Goal: Information Seeking & Learning: Learn about a topic

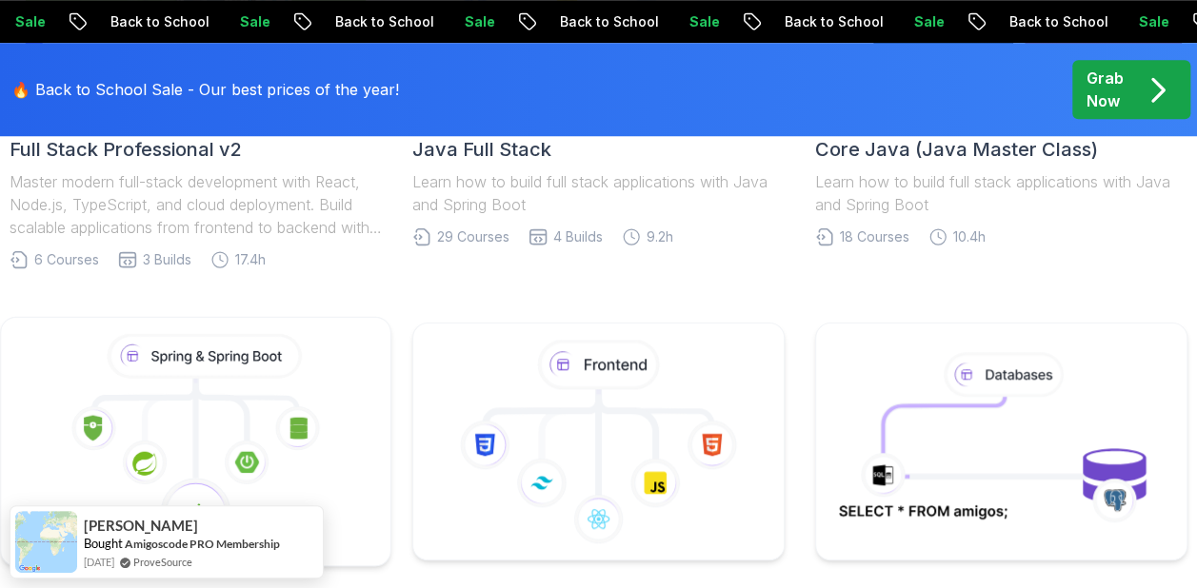
scroll to position [828, 0]
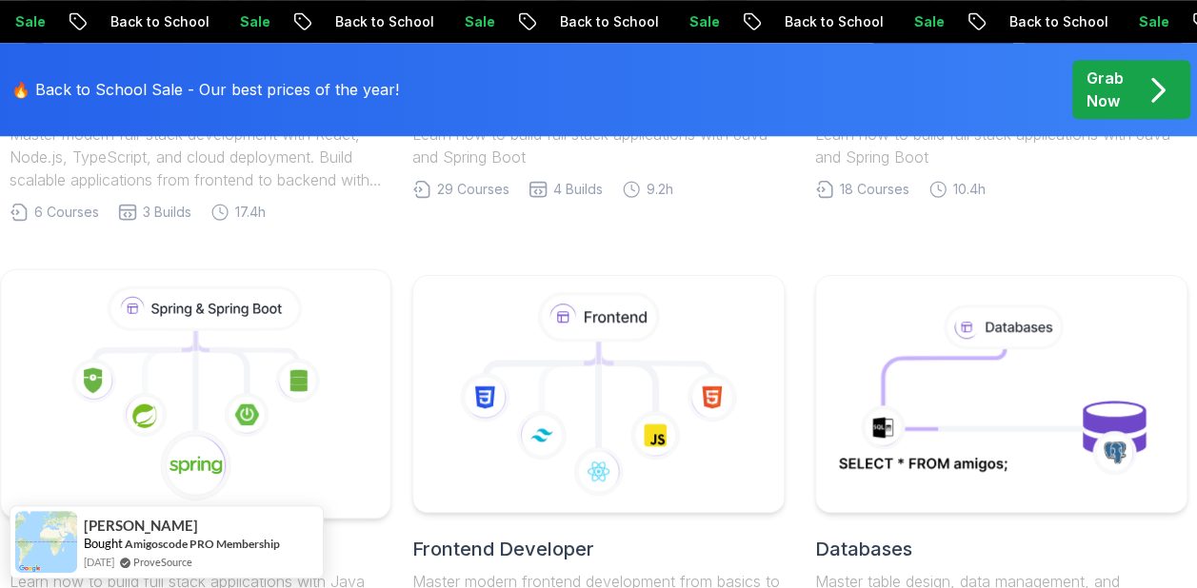
click at [181, 379] on icon at bounding box center [195, 395] width 357 height 216
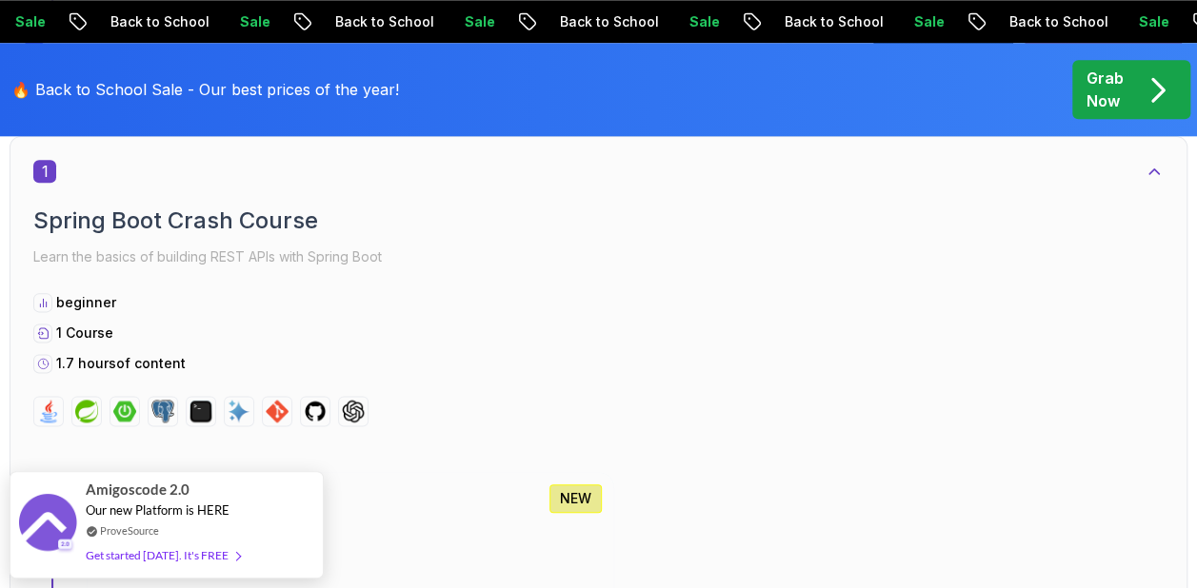
scroll to position [1333, 0]
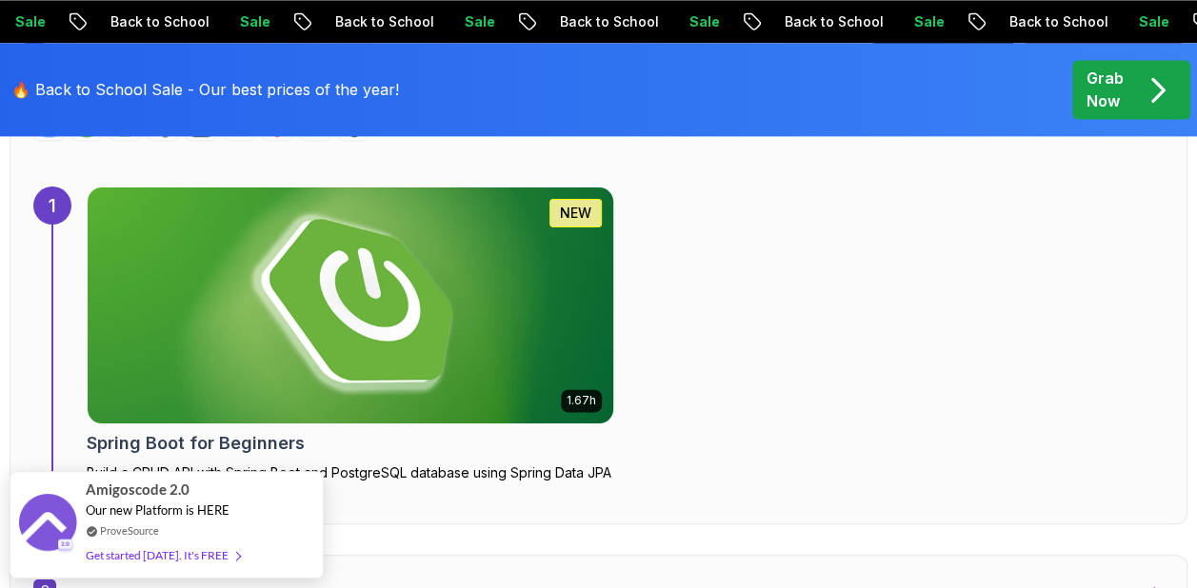
click at [433, 314] on img at bounding box center [349, 306] width 551 height 248
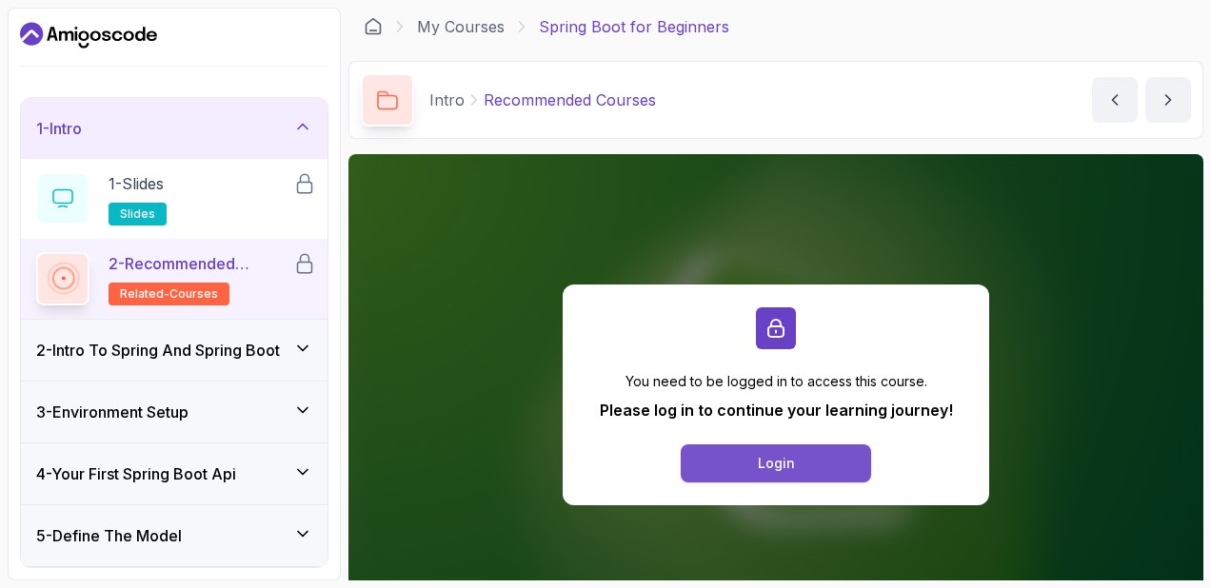
click at [792, 454] on div "Login" at bounding box center [776, 463] width 37 height 19
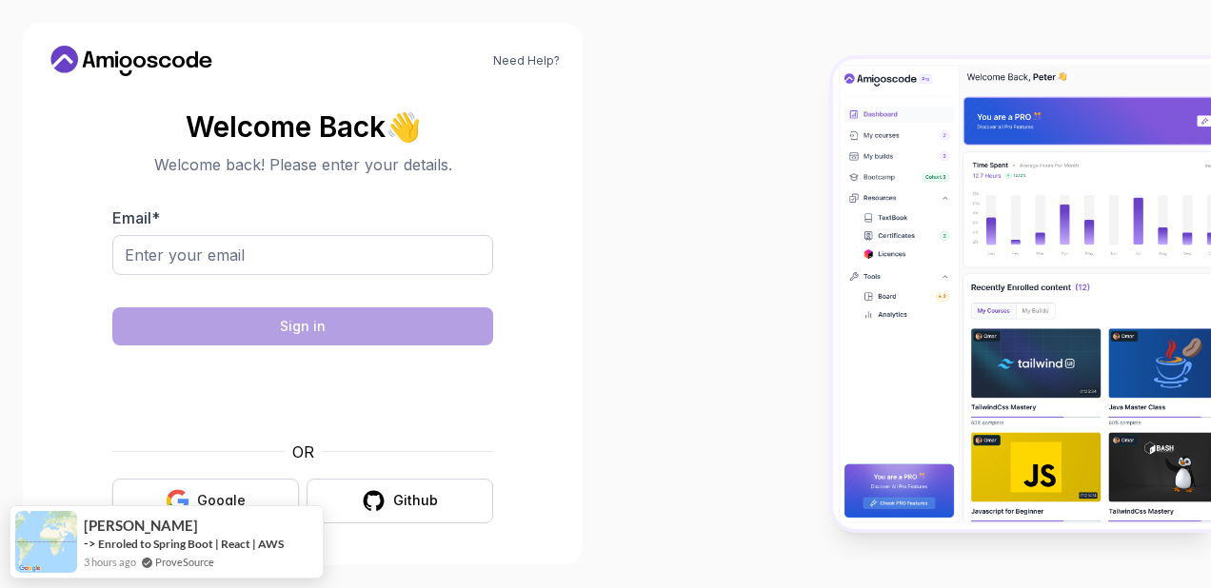
click at [248, 504] on button "Google" at bounding box center [205, 501] width 187 height 45
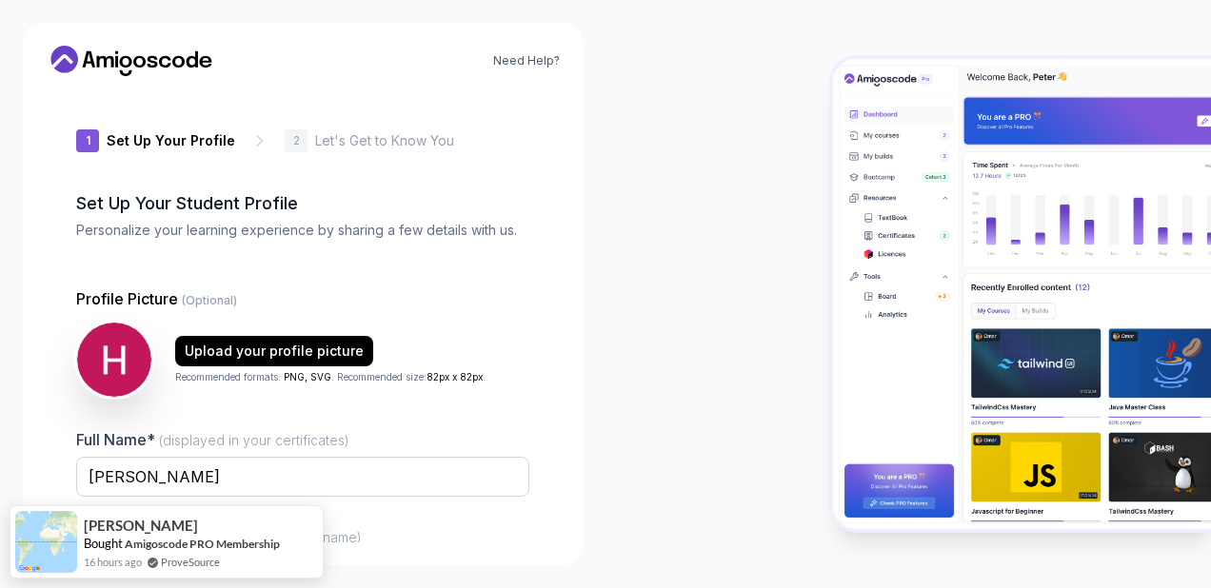
type input "bravebeetle690d1"
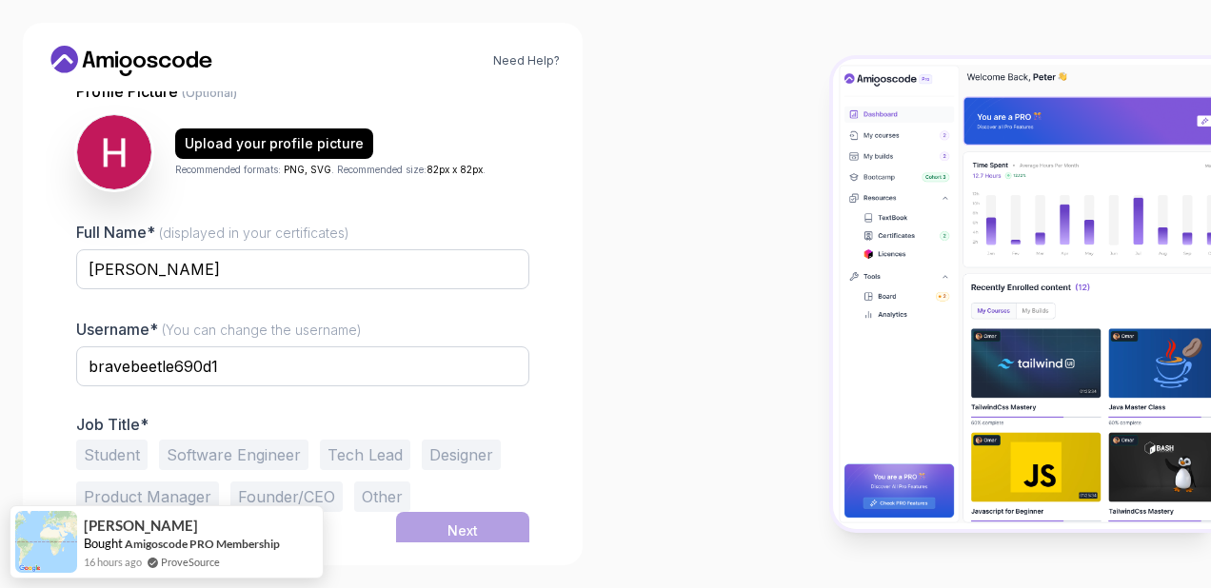
scroll to position [204, 0]
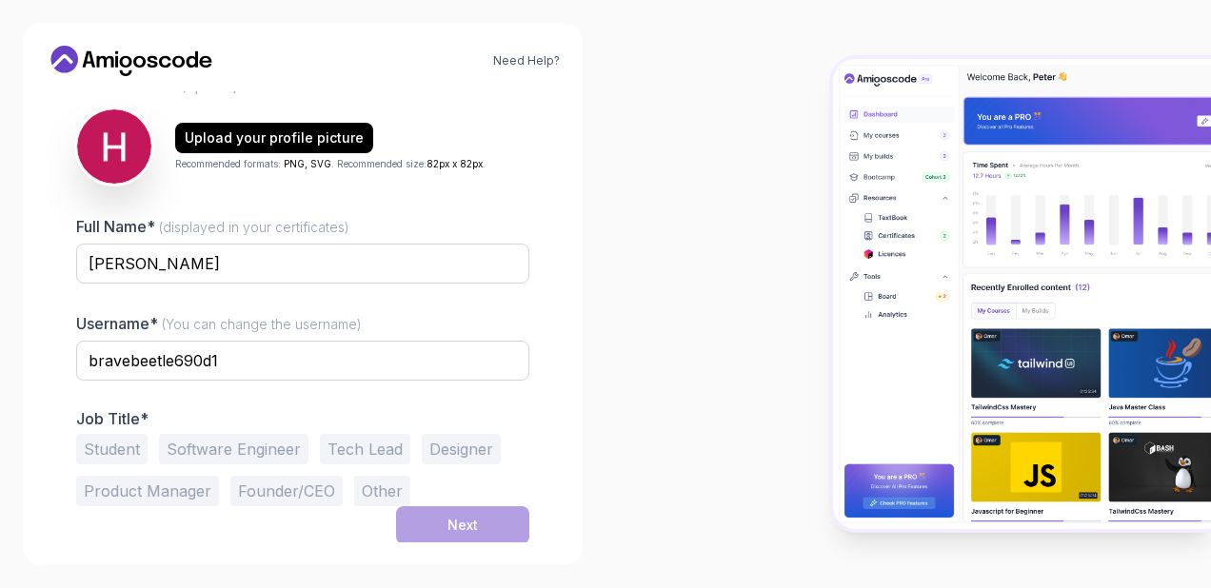
click at [124, 451] on button "Student" at bounding box center [111, 449] width 71 height 30
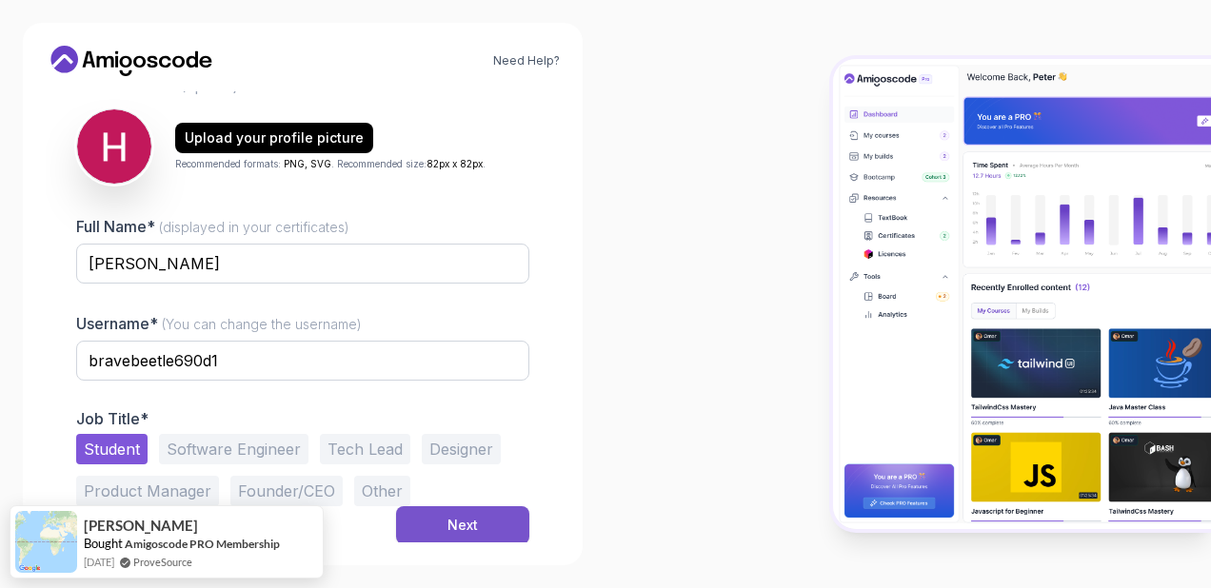
click at [491, 524] on button "Next" at bounding box center [462, 525] width 133 height 38
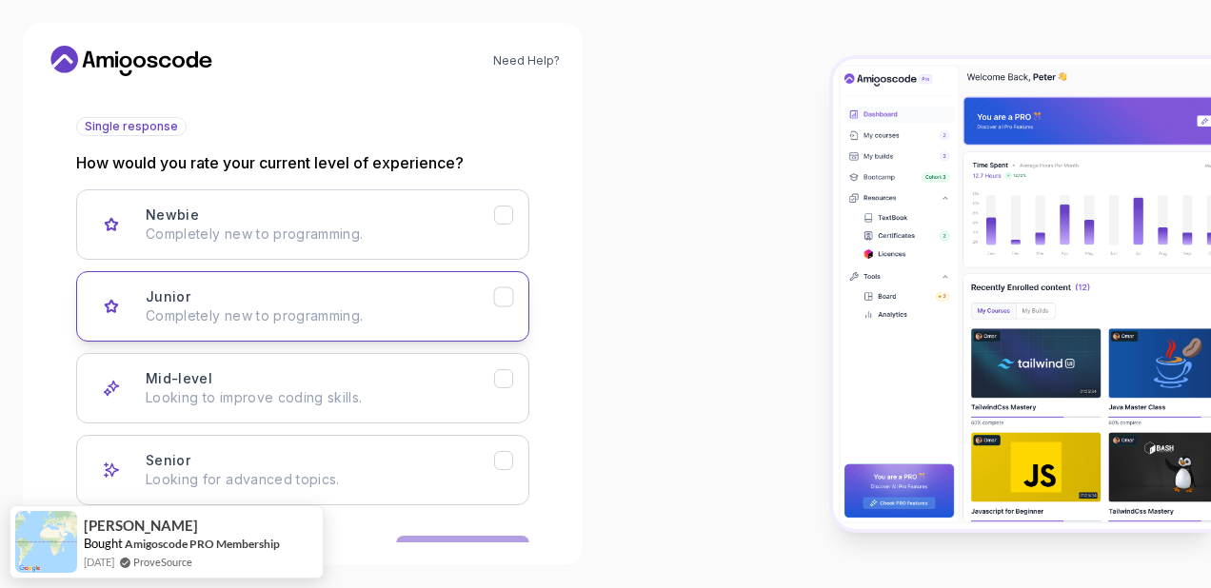
click at [411, 293] on div "Junior Completely new to programming." at bounding box center [320, 307] width 348 height 38
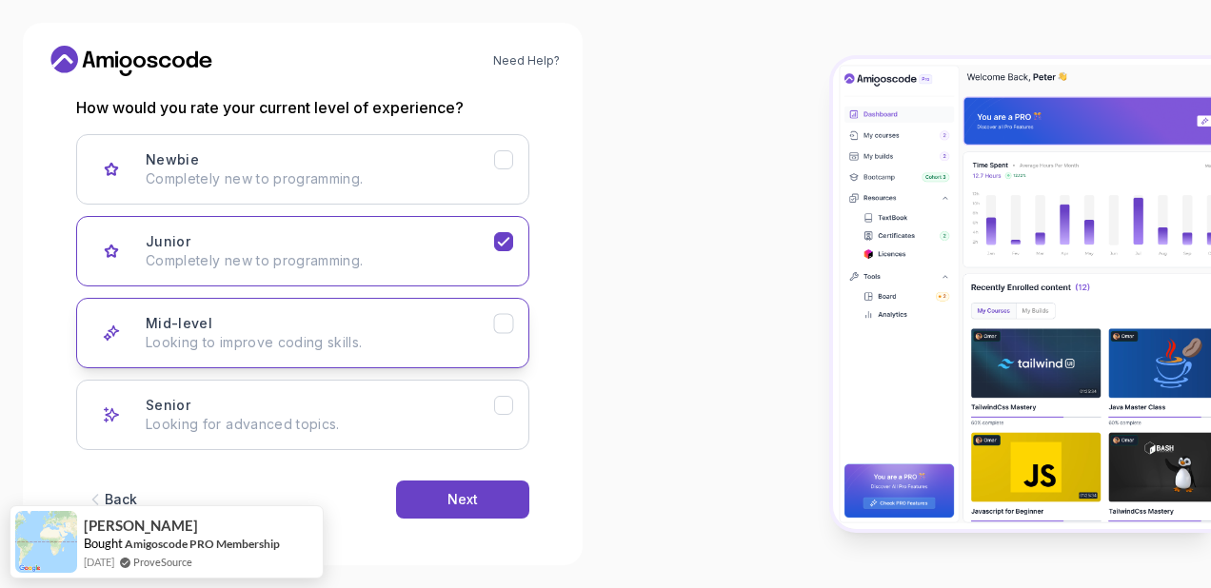
scroll to position [263, 0]
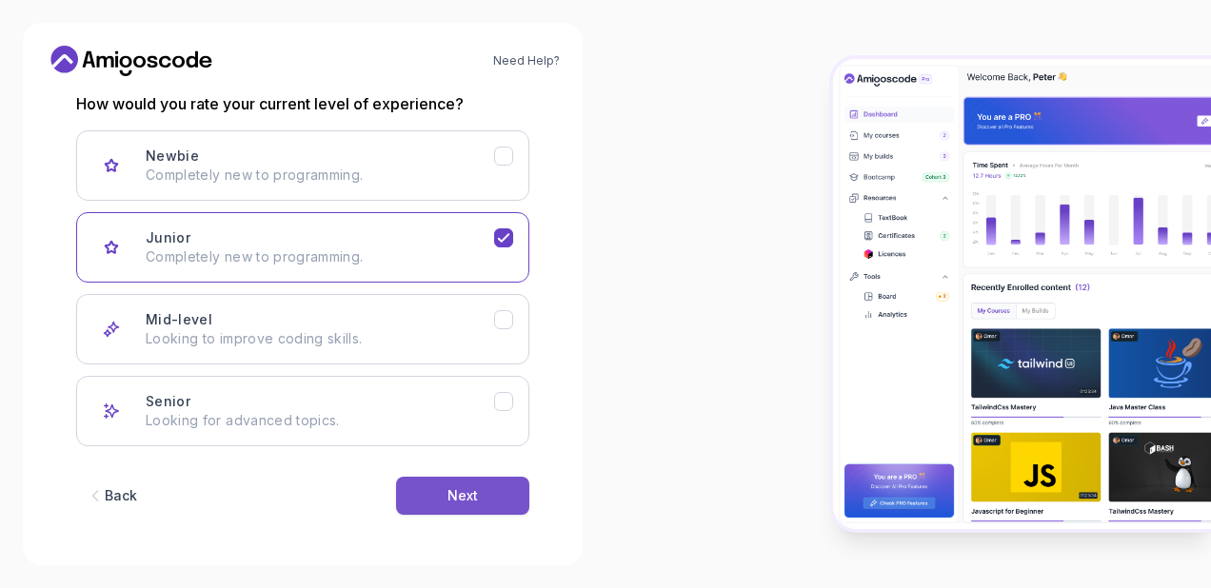
click at [455, 482] on button "Next" at bounding box center [462, 496] width 133 height 38
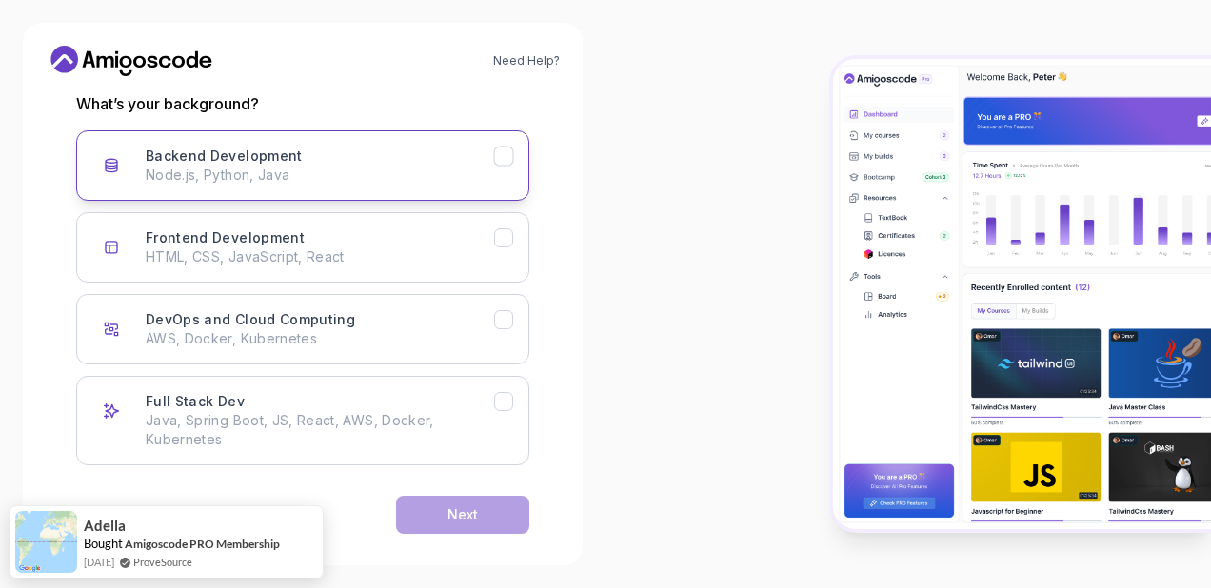
click at [318, 163] on div "Backend Development Node.js, Python, Java" at bounding box center [320, 166] width 348 height 38
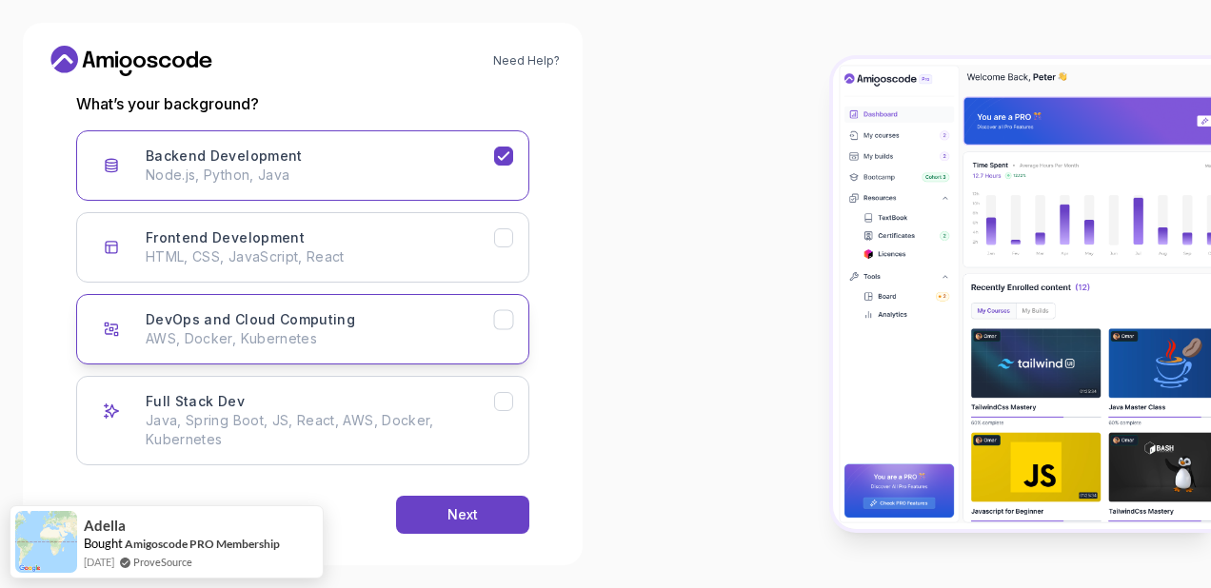
click at [362, 300] on button "DevOps and Cloud Computing AWS, Docker, Kubernetes" at bounding box center [302, 329] width 453 height 70
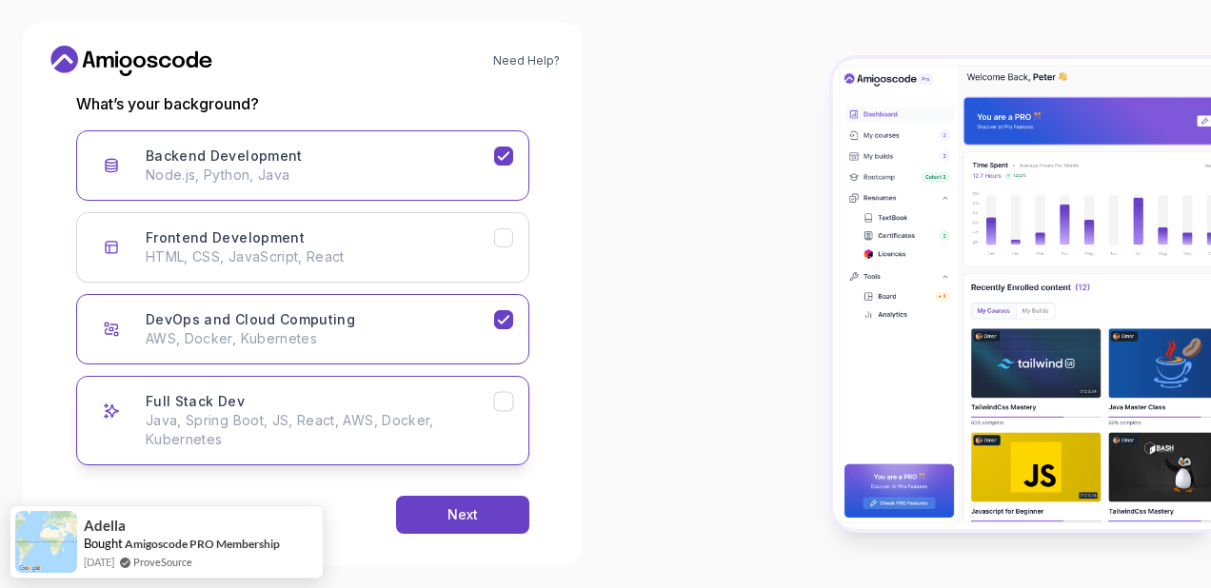
click at [486, 400] on div "Full Stack Dev Java, Spring Boot, JS, React, AWS, Docker, Kubernetes" at bounding box center [320, 420] width 348 height 57
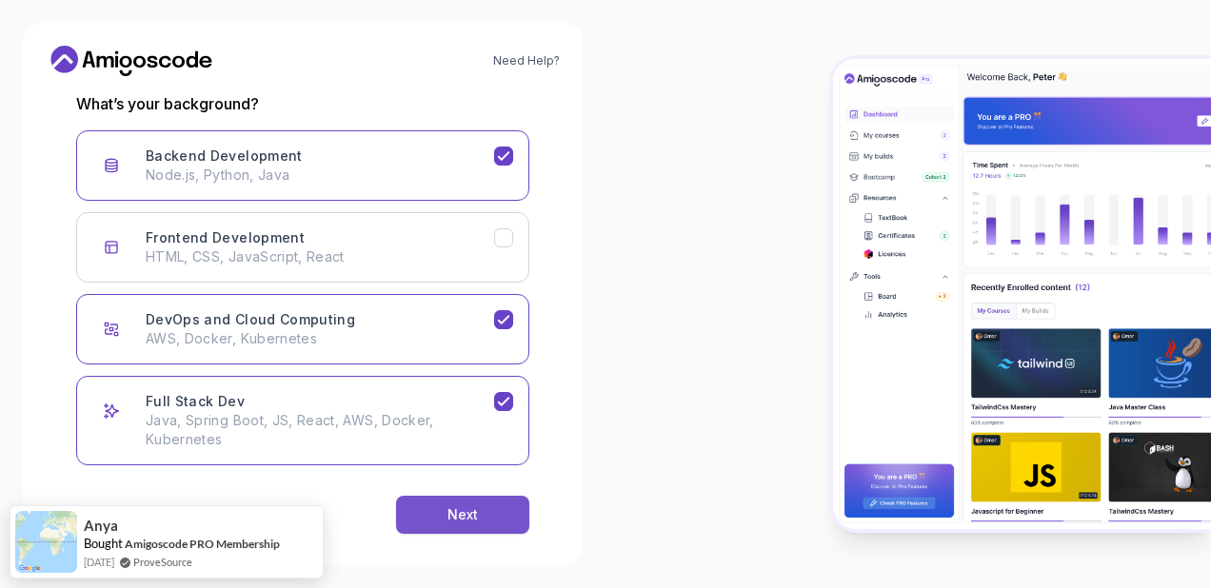
click at [505, 512] on button "Next" at bounding box center [462, 515] width 133 height 38
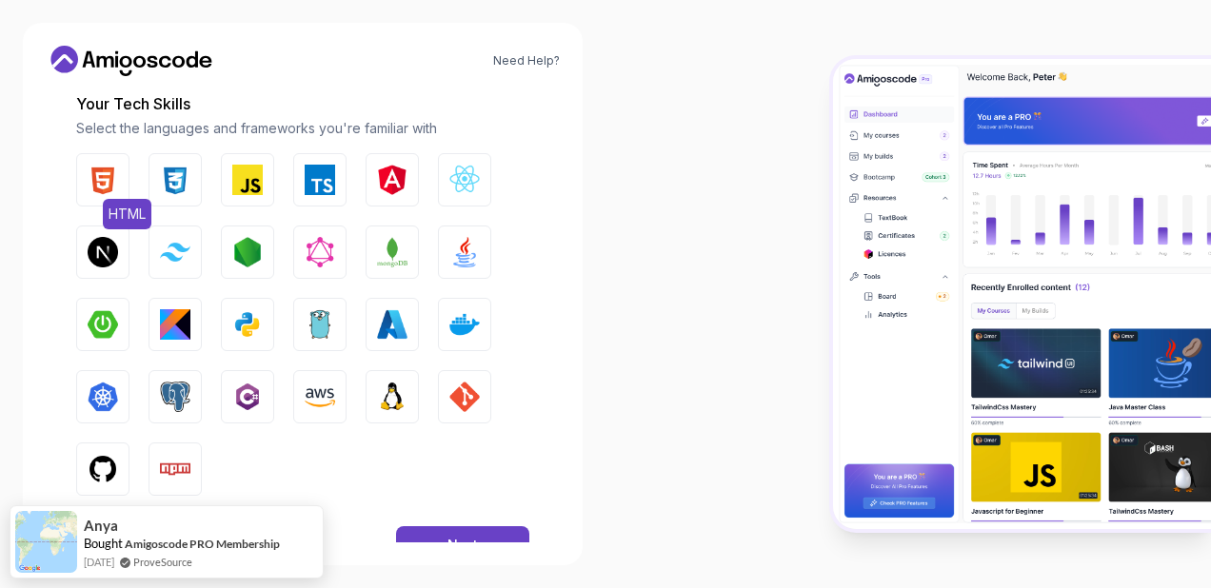
click at [99, 189] on img "button" at bounding box center [103, 180] width 30 height 30
click at [150, 179] on button "CSS" at bounding box center [175, 179] width 53 height 53
click at [471, 244] on img "button" at bounding box center [464, 252] width 30 height 30
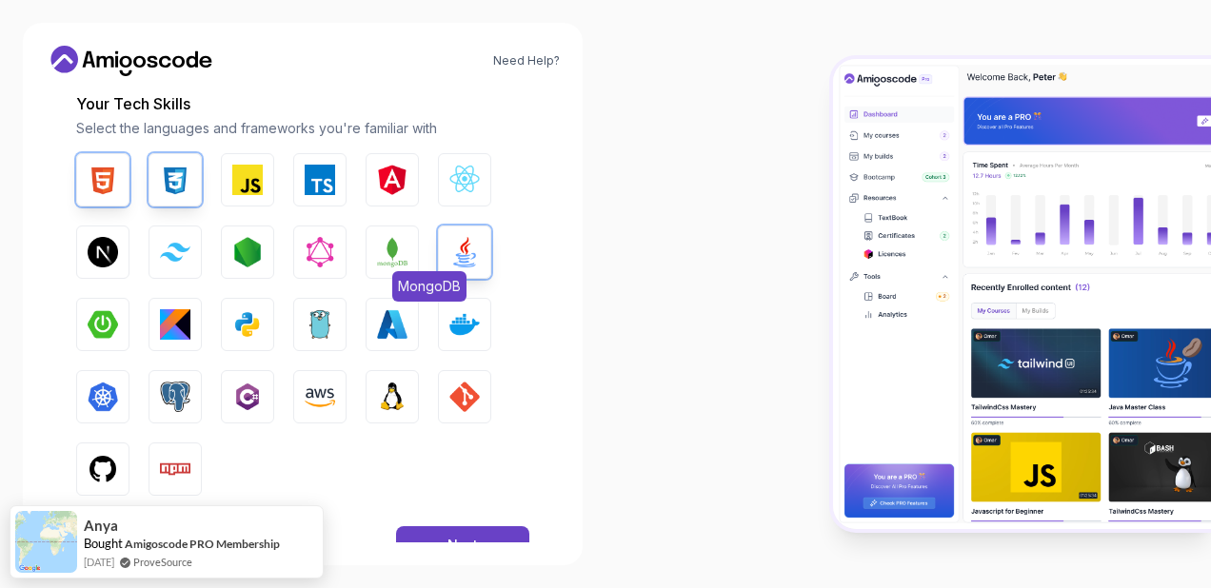
click at [411, 251] on button "MongoDB" at bounding box center [392, 252] width 53 height 53
click at [324, 251] on img "button" at bounding box center [320, 252] width 30 height 30
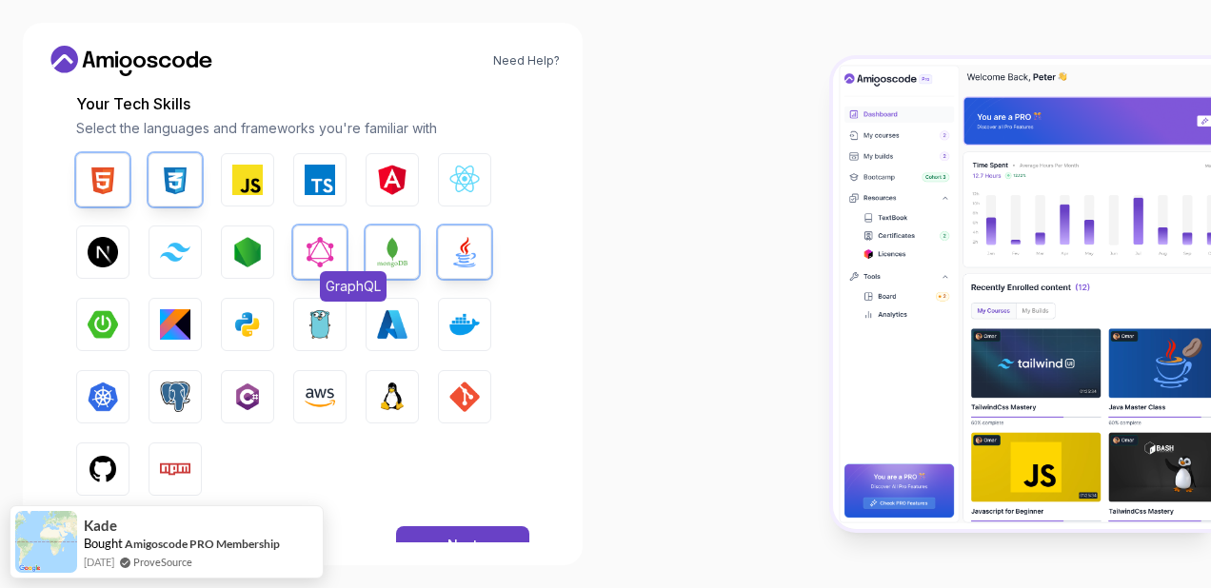
click at [327, 247] on img "button" at bounding box center [320, 252] width 30 height 30
click at [111, 311] on img "button" at bounding box center [103, 324] width 30 height 30
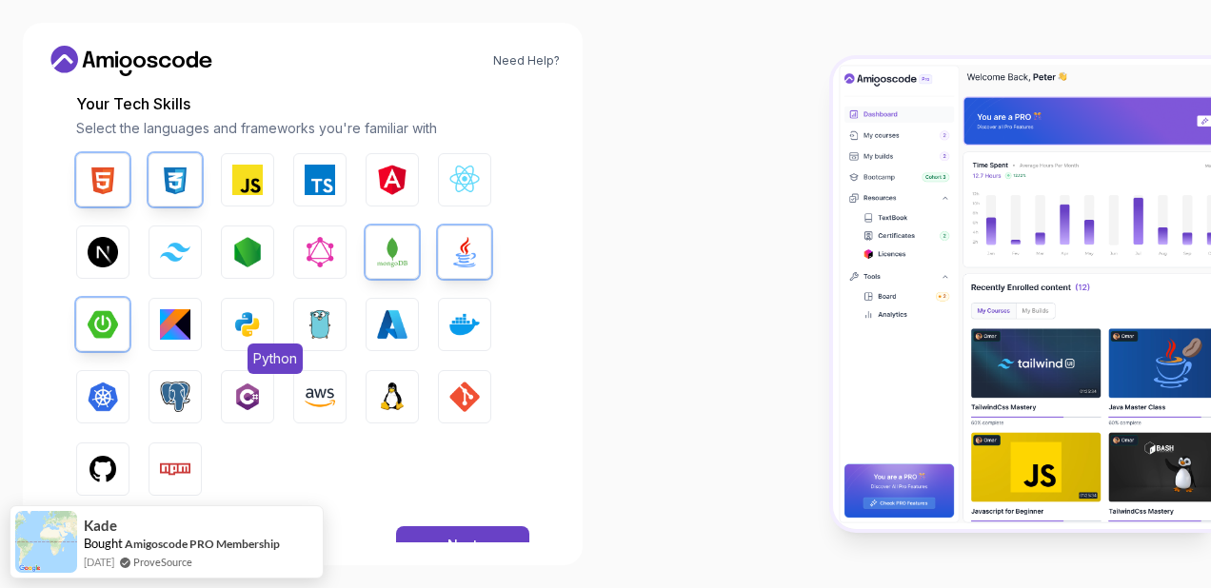
click at [268, 319] on button "Python" at bounding box center [247, 324] width 53 height 53
click at [484, 322] on button "Docker" at bounding box center [464, 324] width 53 height 53
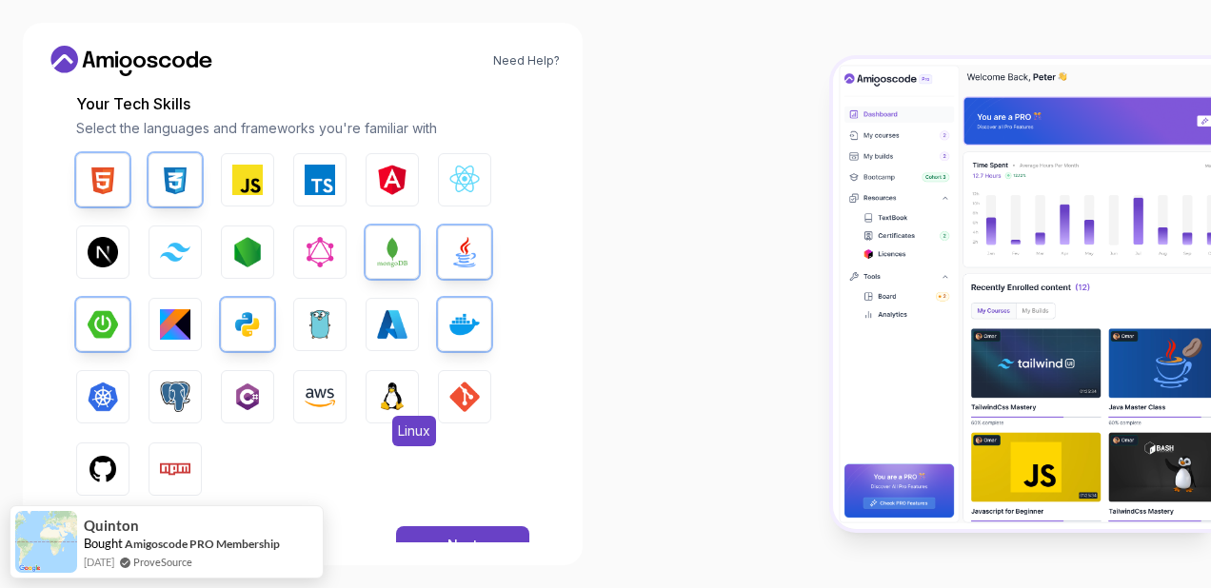
click at [404, 396] on img "button" at bounding box center [392, 397] width 30 height 30
click at [459, 392] on img "button" at bounding box center [464, 397] width 30 height 30
click at [240, 394] on img "button" at bounding box center [247, 397] width 30 height 30
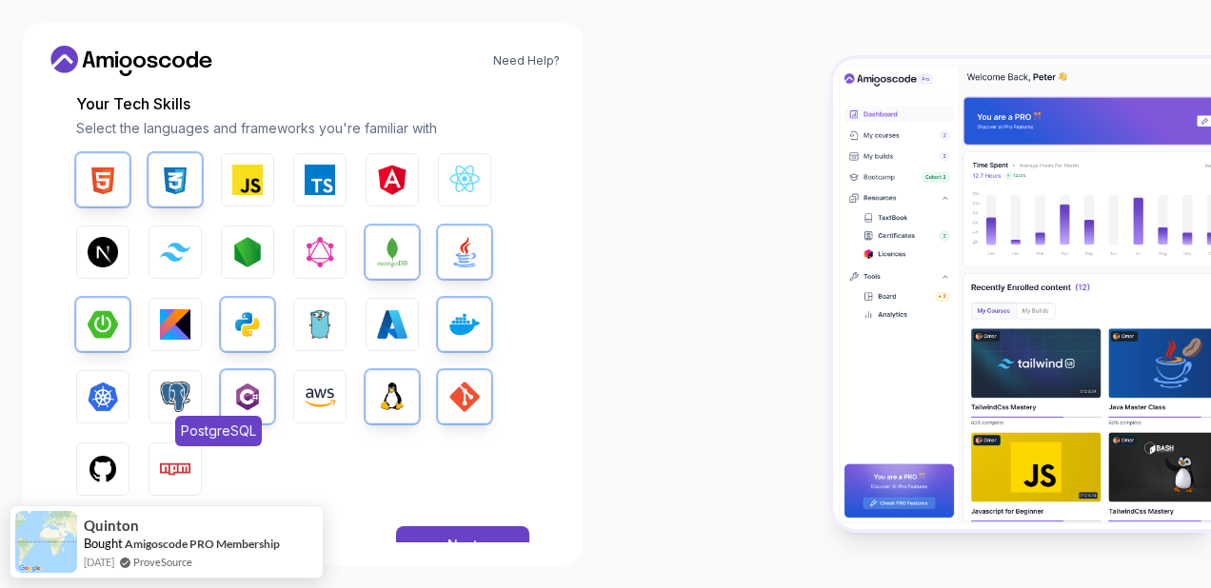
click at [188, 392] on img "button" at bounding box center [175, 397] width 30 height 30
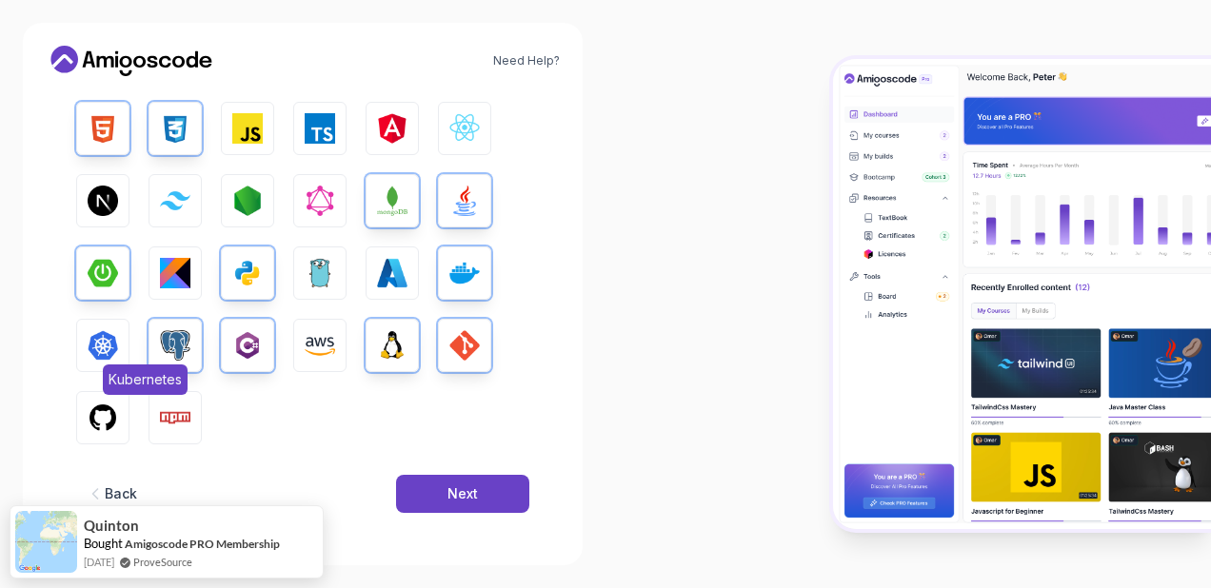
scroll to position [315, 0]
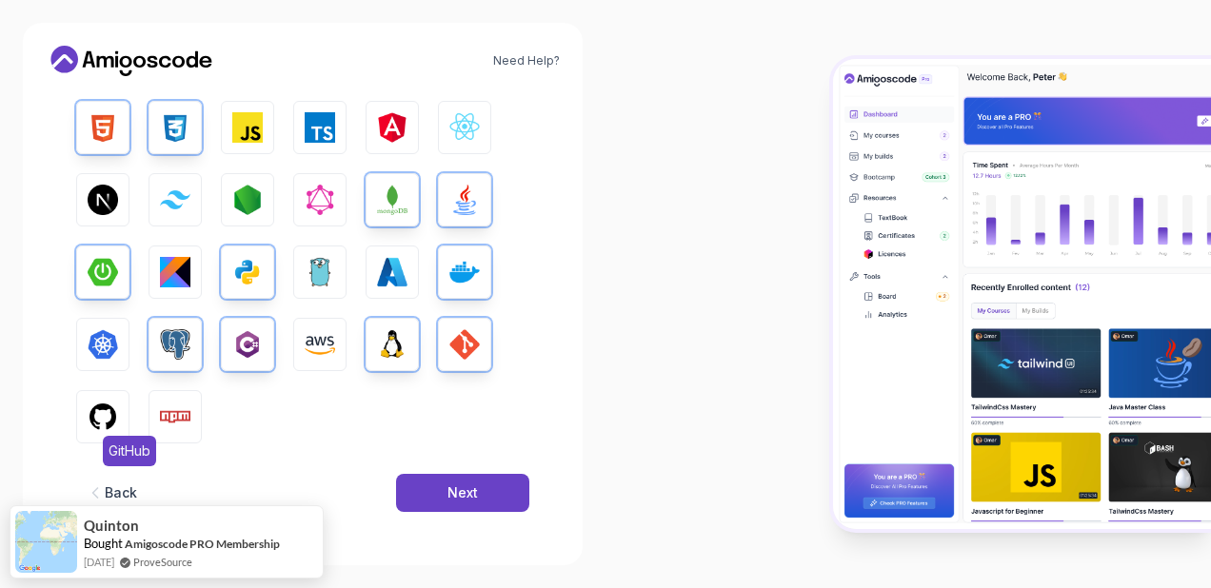
click at [103, 409] on img "button" at bounding box center [103, 417] width 30 height 30
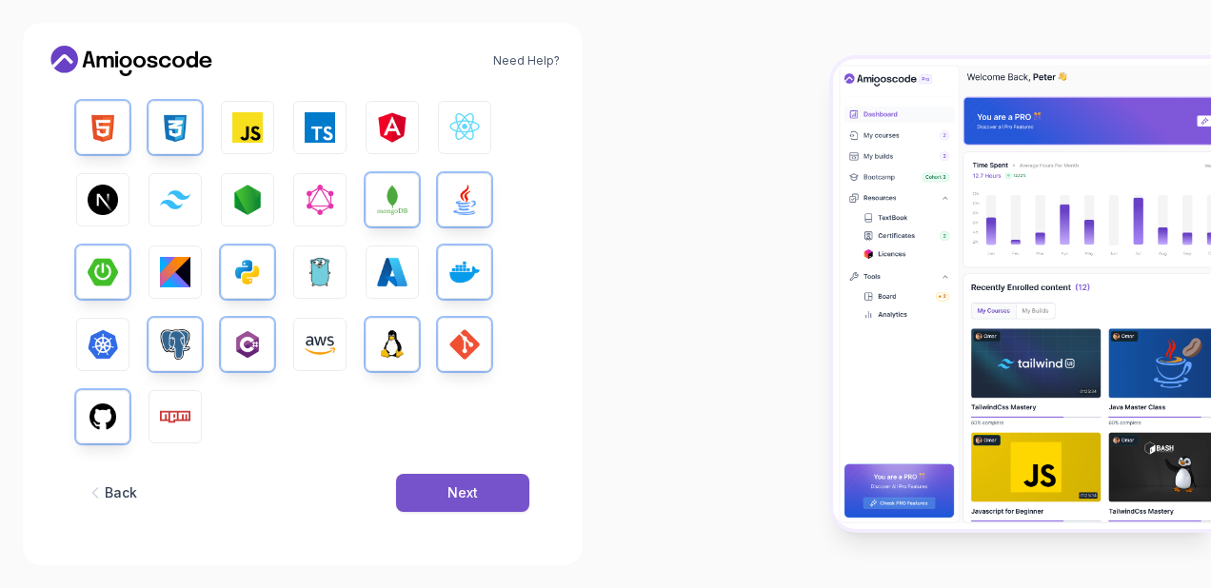
click at [478, 495] on button "Next" at bounding box center [462, 493] width 133 height 38
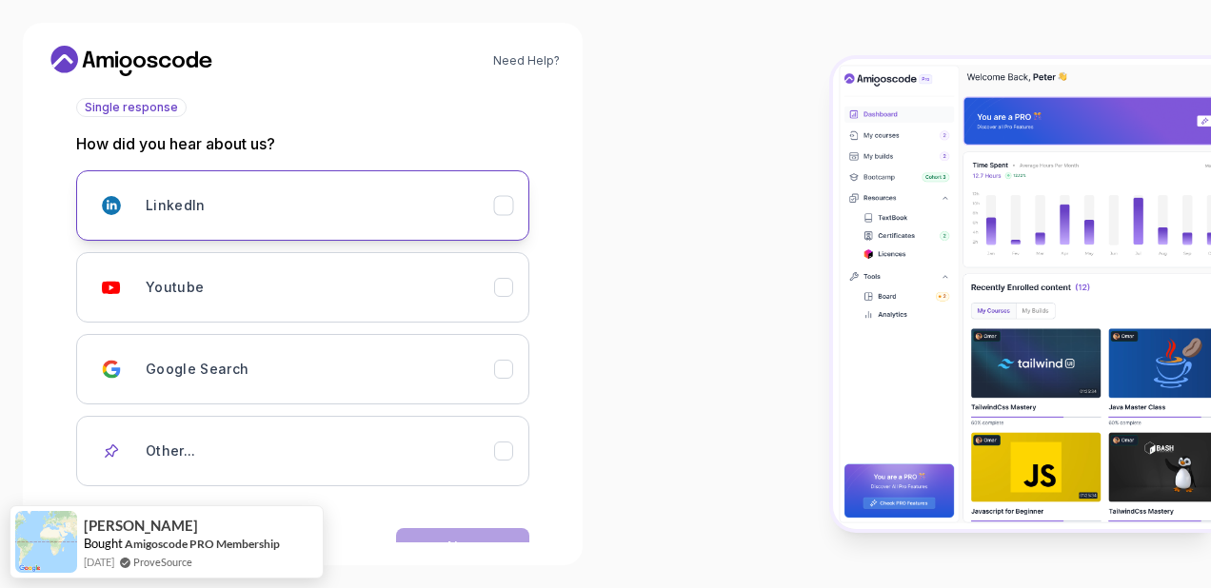
scroll to position [179, 0]
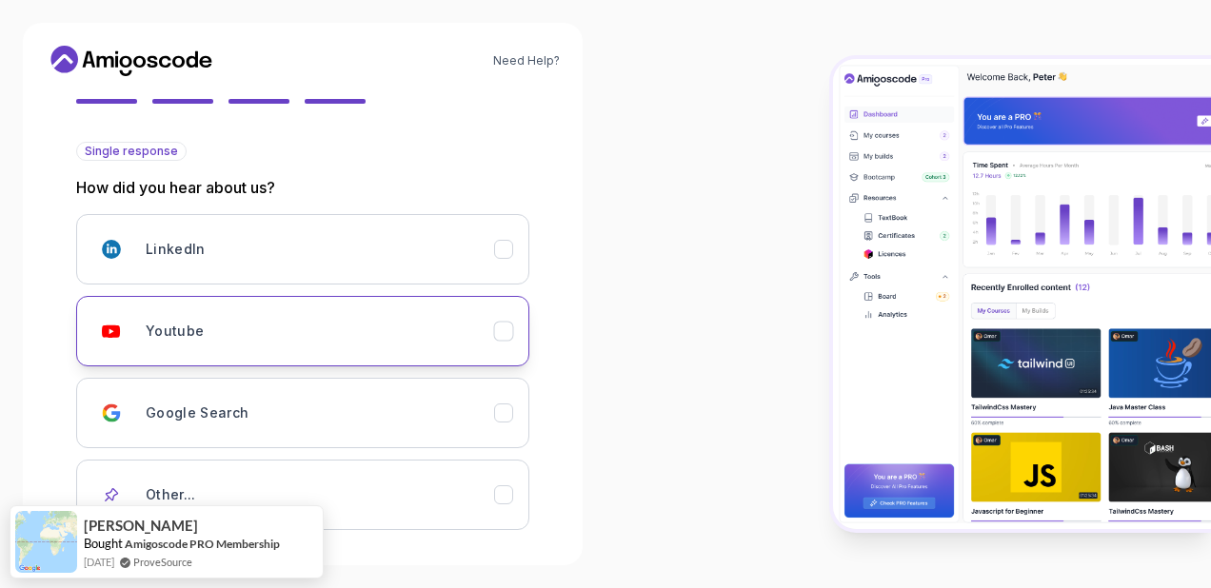
click at [253, 303] on button "Youtube" at bounding box center [302, 331] width 453 height 70
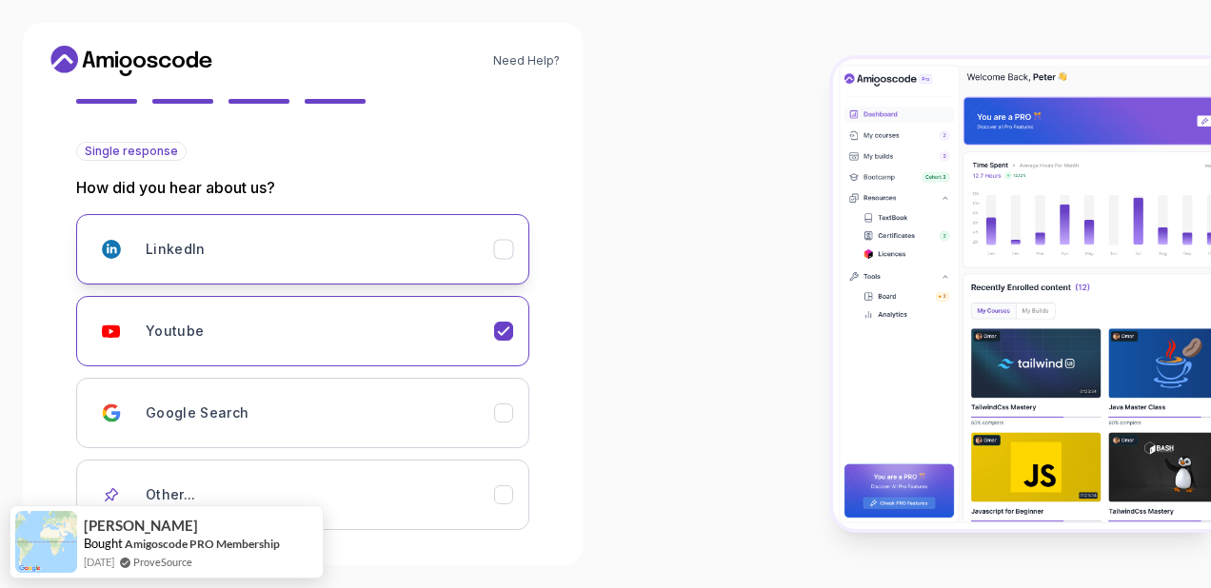
click at [291, 260] on div "LinkedIn" at bounding box center [320, 249] width 348 height 38
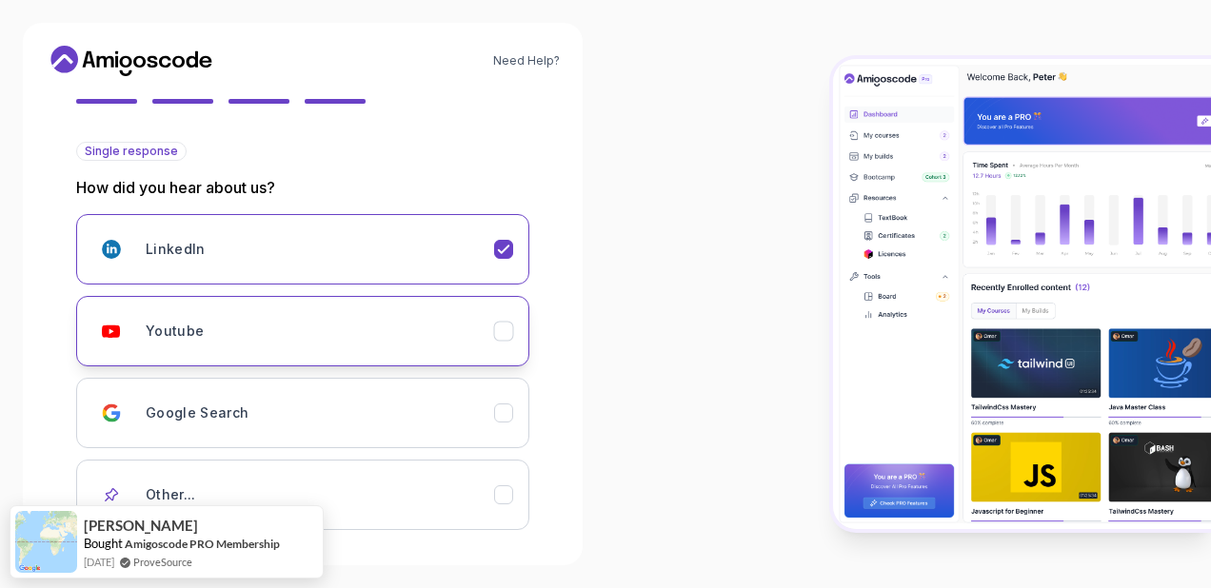
click at [310, 318] on div "Youtube" at bounding box center [320, 331] width 348 height 38
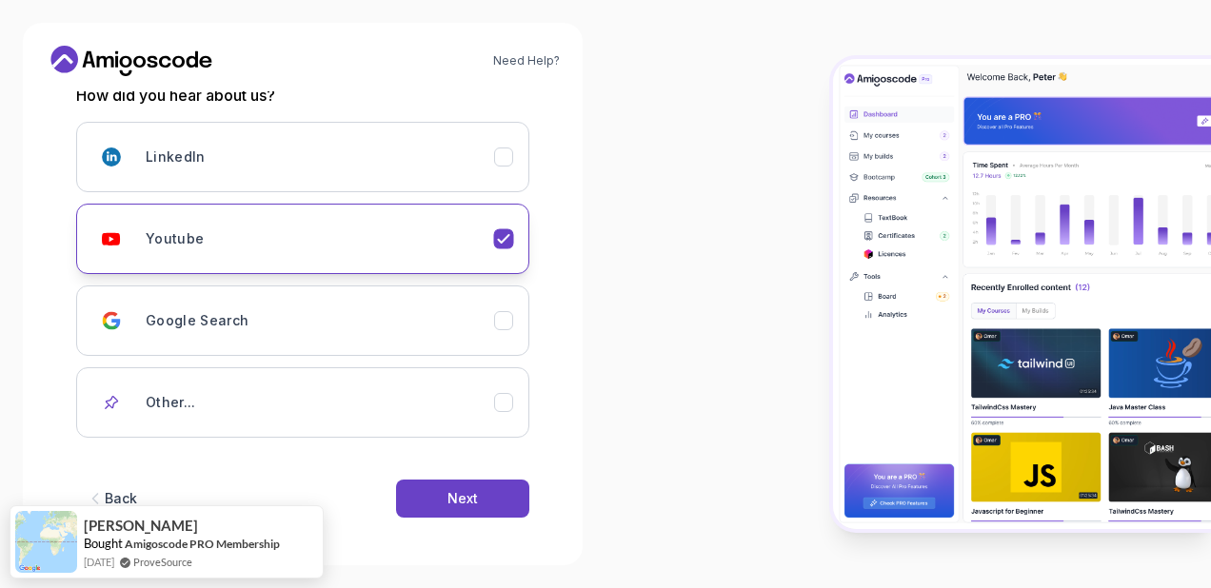
scroll to position [274, 0]
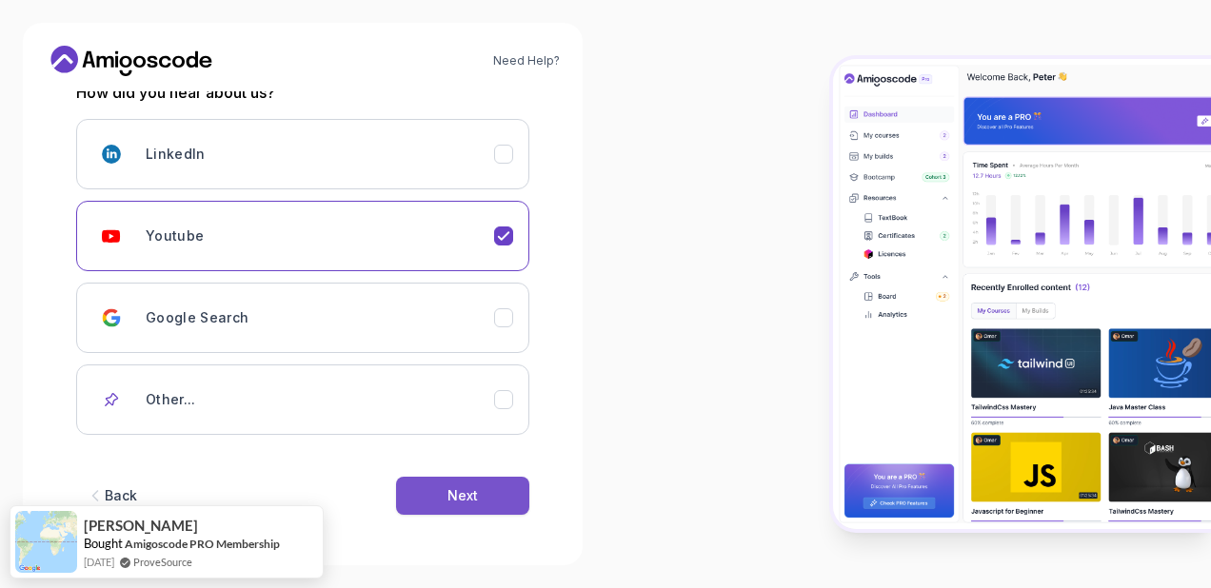
click at [429, 482] on button "Next" at bounding box center [462, 496] width 133 height 38
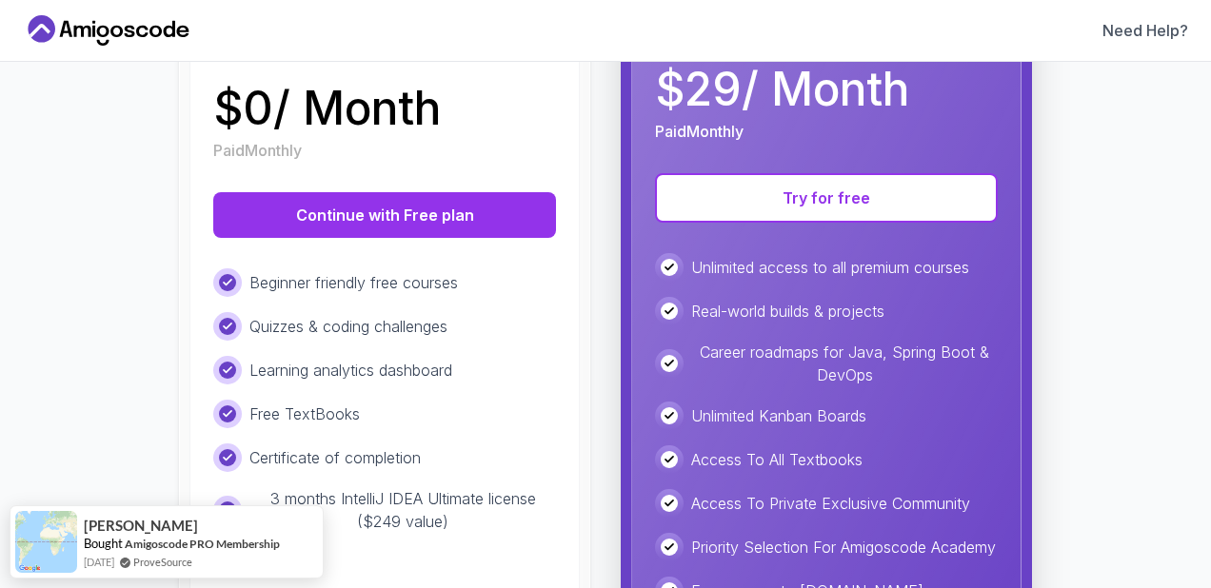
scroll to position [286, 0]
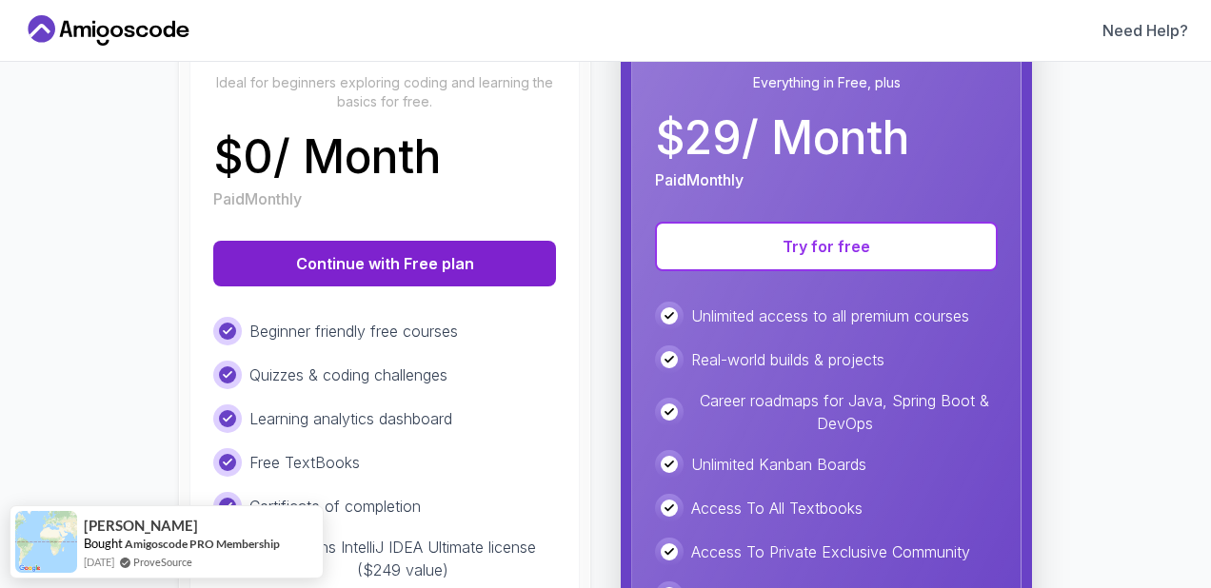
click at [428, 271] on button "Continue with Free plan" at bounding box center [384, 264] width 343 height 46
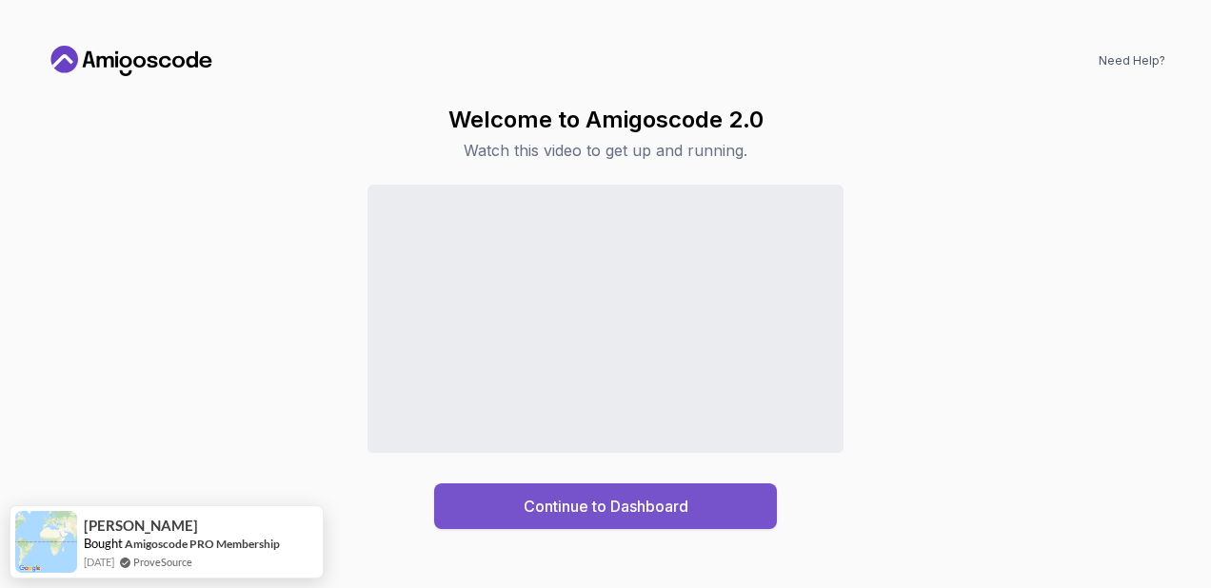
click at [567, 505] on div "Continue to Dashboard" at bounding box center [606, 506] width 165 height 23
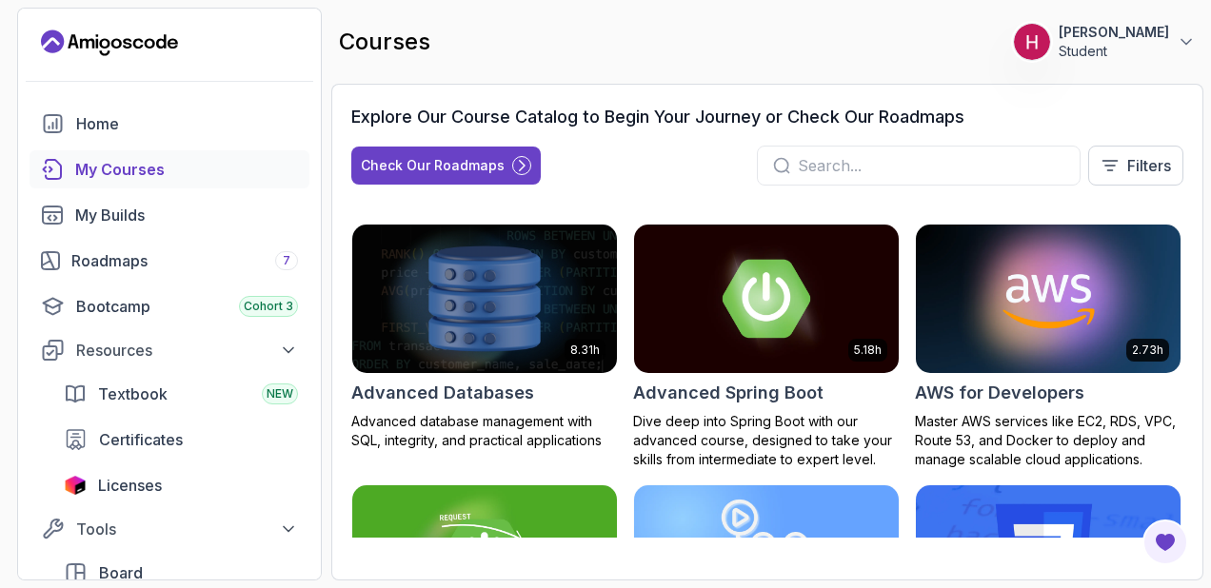
drag, startPoint x: 308, startPoint y: 298, endPoint x: 368, endPoint y: 328, distance: 66.8
drag, startPoint x: 368, startPoint y: 328, endPoint x: 757, endPoint y: 144, distance: 429.7
click at [757, 144] on div "Explore Our Course Catalog to Begin Your Journey or Check Our Roadmaps Check Ou…" at bounding box center [767, 152] width 832 height 97
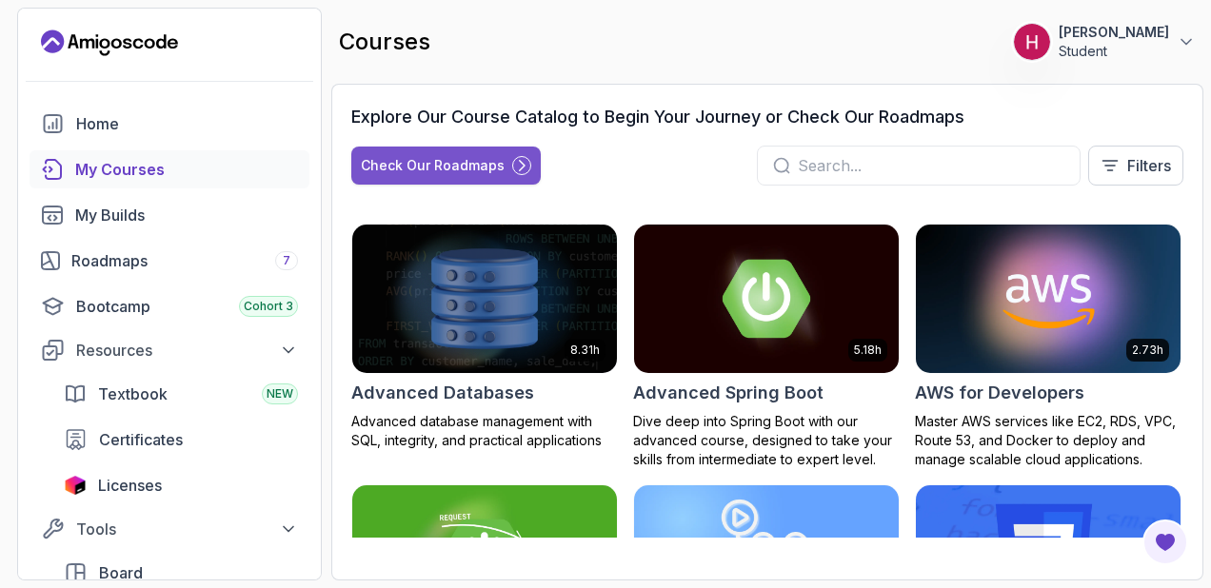
click at [513, 160] on icon at bounding box center [521, 165] width 17 height 17
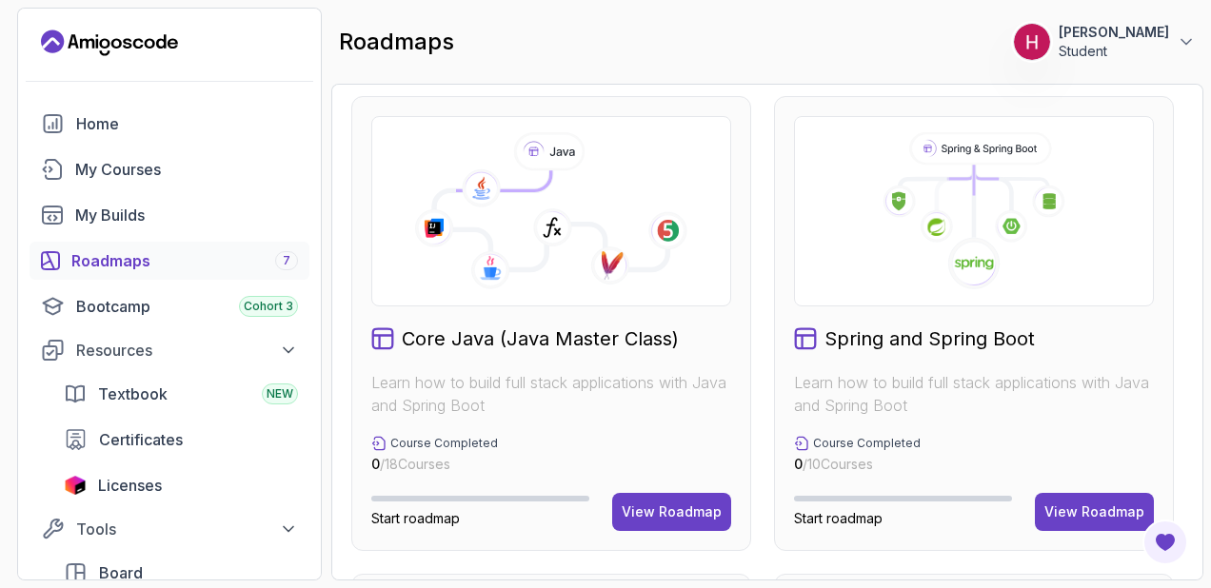
scroll to position [571, 0]
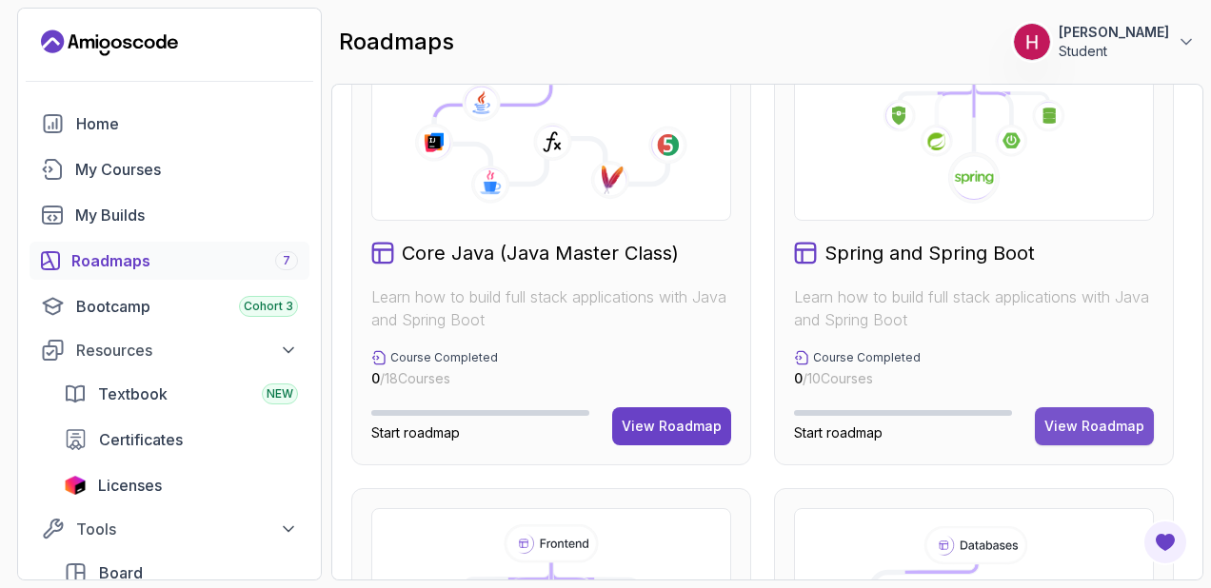
click at [1109, 413] on button "View Roadmap" at bounding box center [1094, 426] width 119 height 38
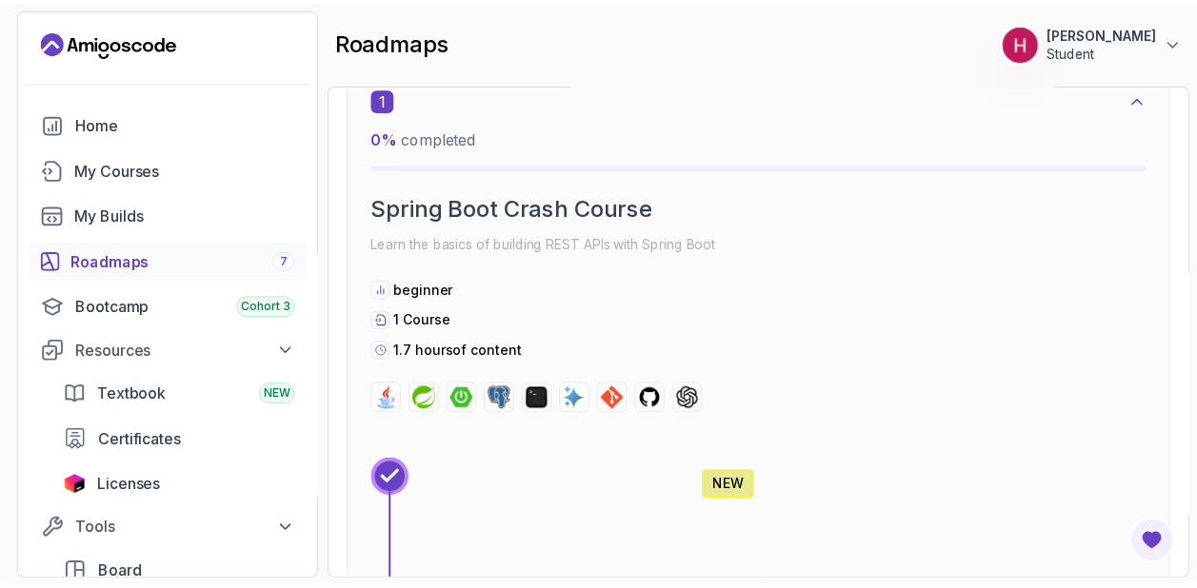
scroll to position [590, 0]
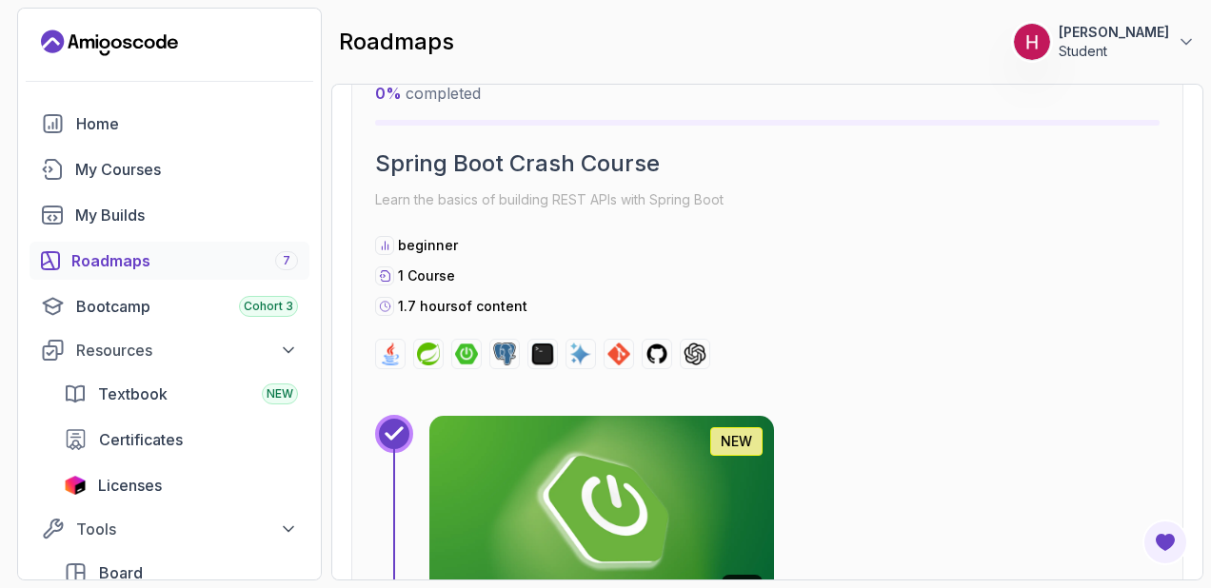
click at [575, 510] on img at bounding box center [602, 512] width 362 height 203
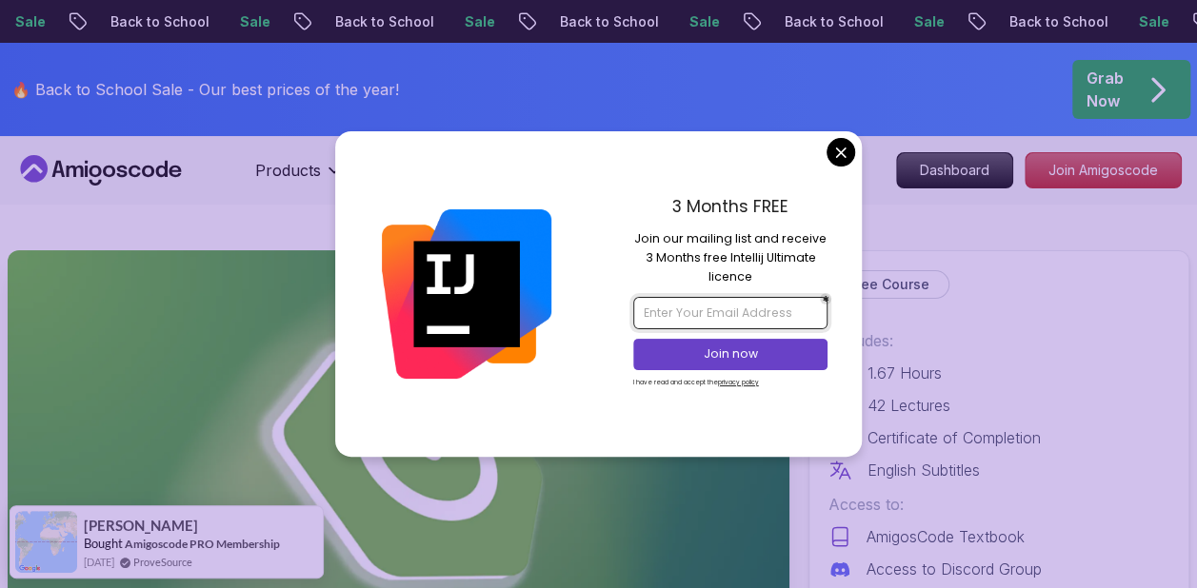
click at [719, 319] on input "email" at bounding box center [730, 313] width 194 height 32
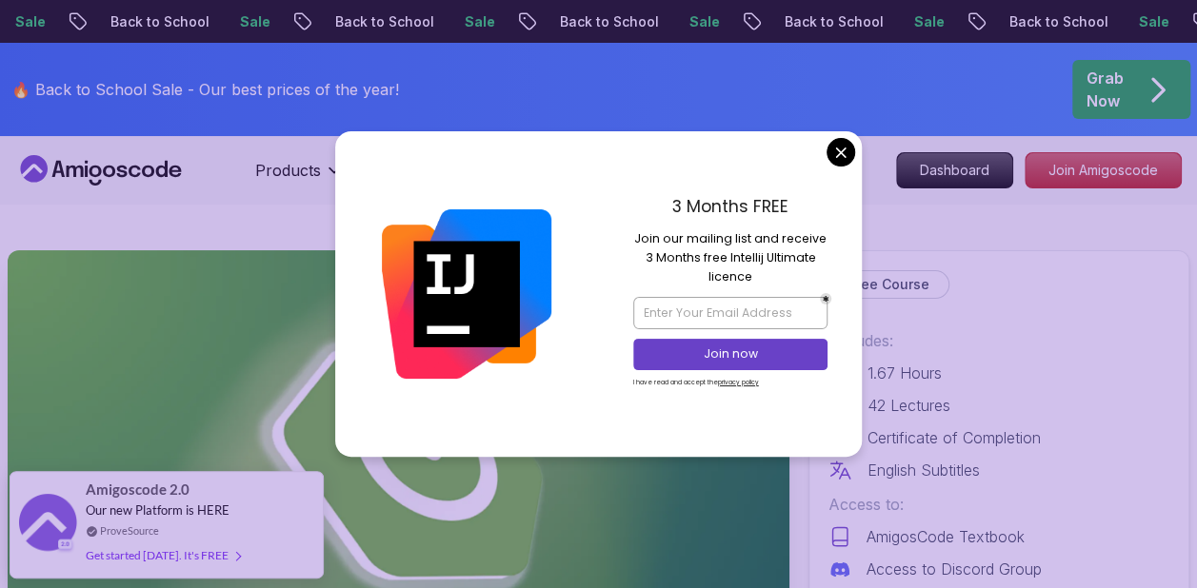
click at [564, 318] on div at bounding box center [467, 294] width 264 height 326
click at [724, 305] on input "email" at bounding box center [730, 313] width 194 height 32
type input "hassansaghir32@gmail.com"
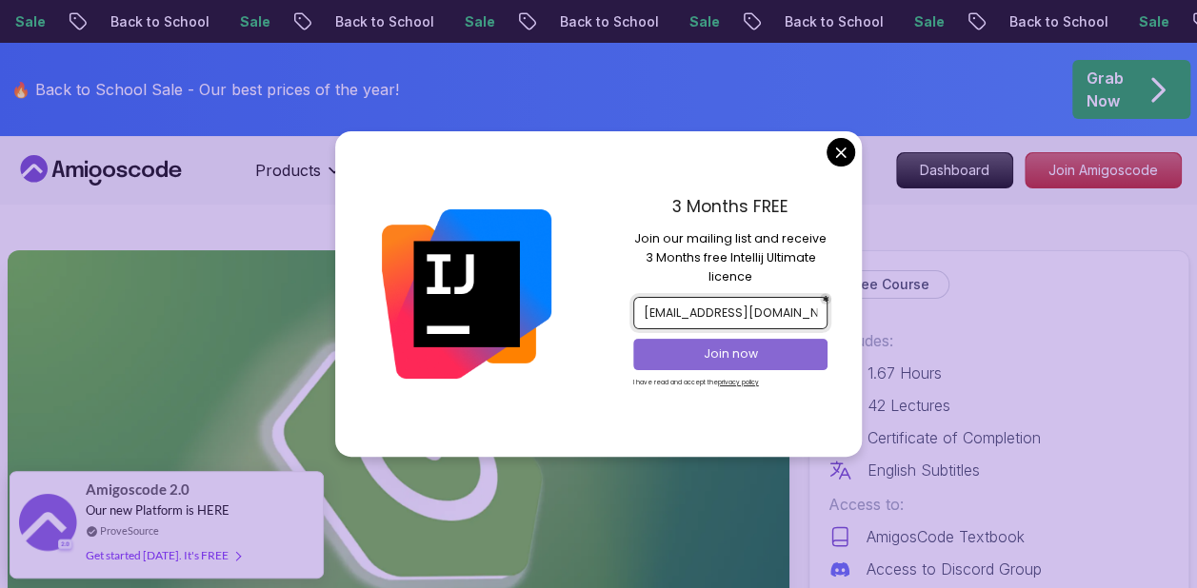
click at [741, 351] on p "Join now" at bounding box center [730, 354] width 158 height 17
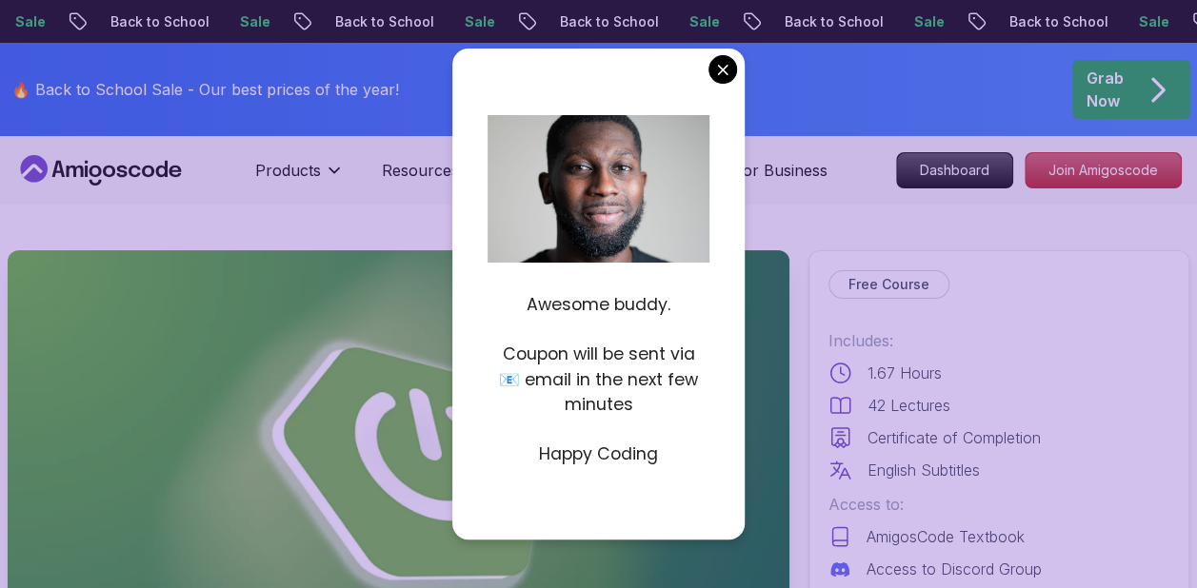
click at [721, 69] on div "🔥 Back to School Sale - Our best prices of the year! Grab Now" at bounding box center [598, 89] width 1197 height 93
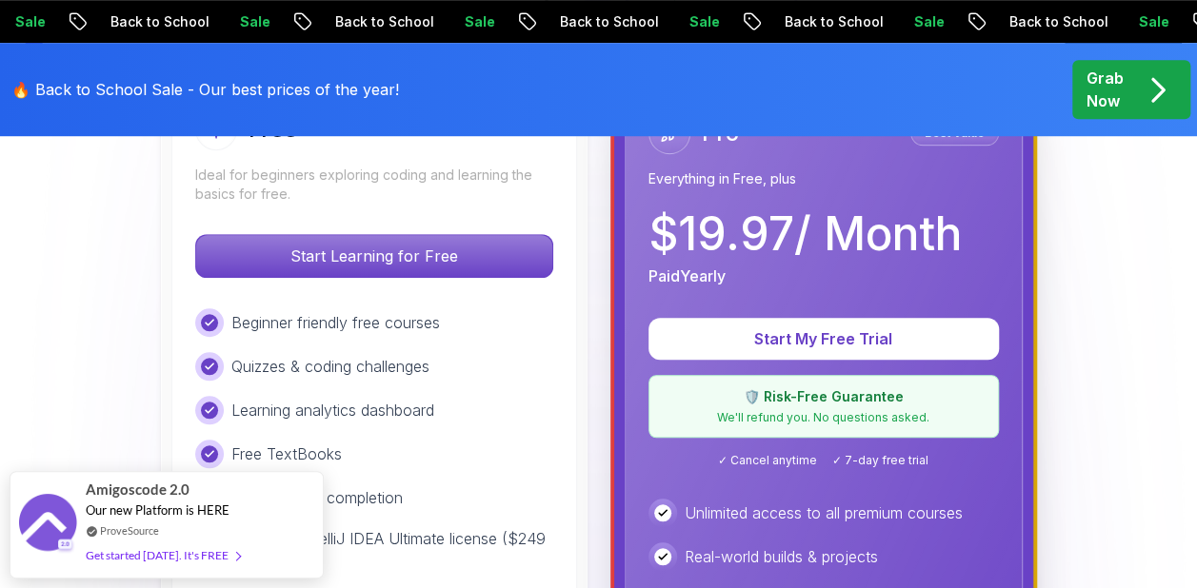
scroll to position [571, 0]
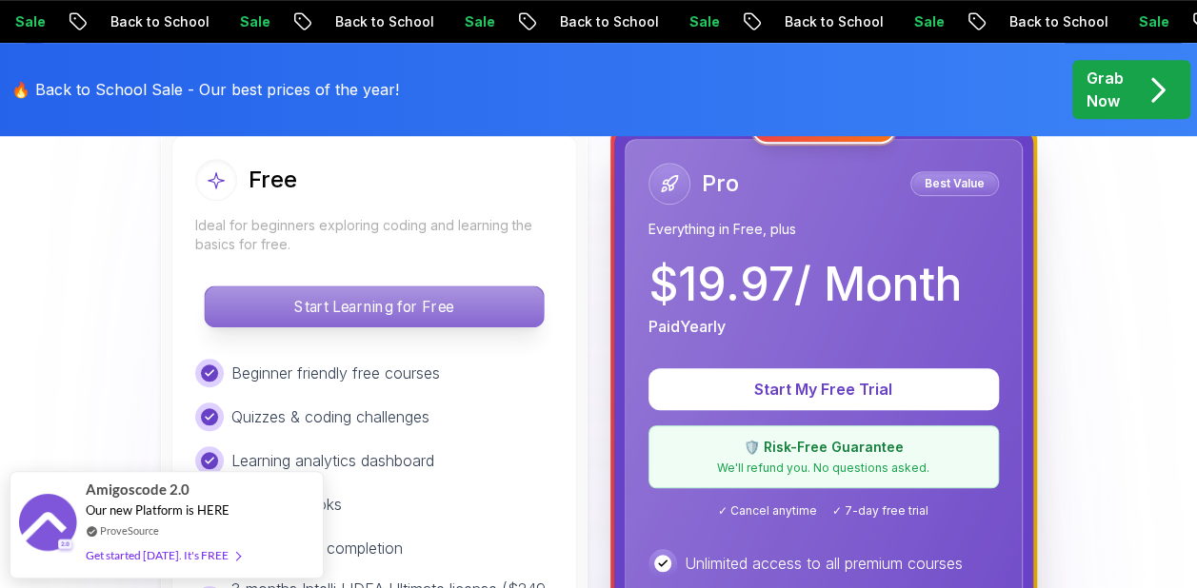
click at [375, 303] on p "Start Learning for Free" at bounding box center [374, 307] width 338 height 40
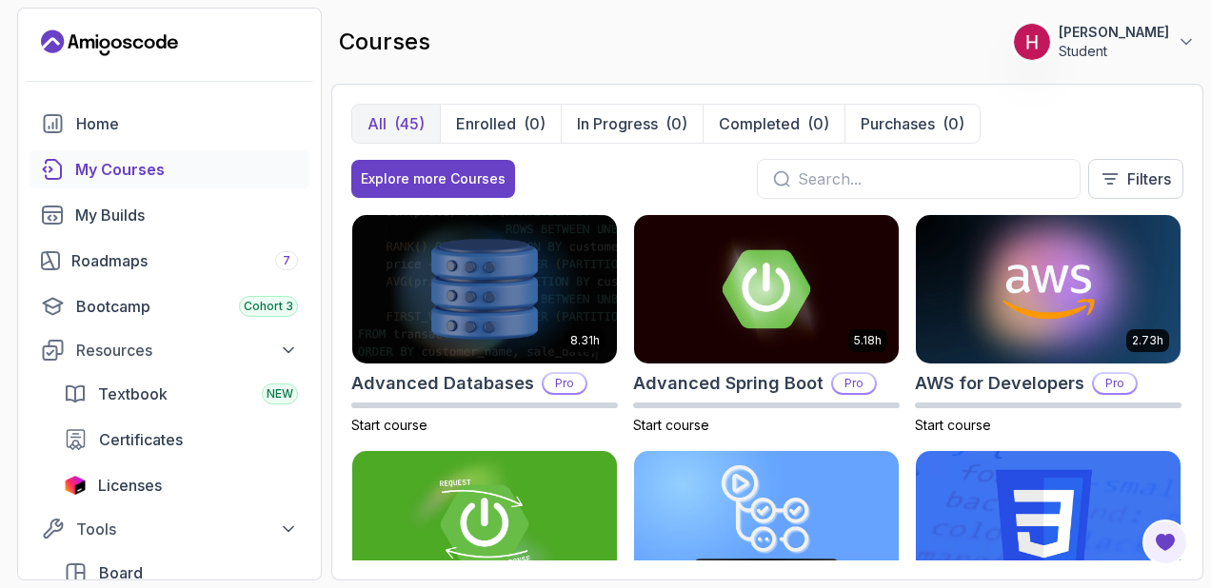
click at [116, 159] on div "My Courses" at bounding box center [186, 169] width 223 height 23
click at [160, 260] on div "Roadmaps 7" at bounding box center [184, 260] width 227 height 23
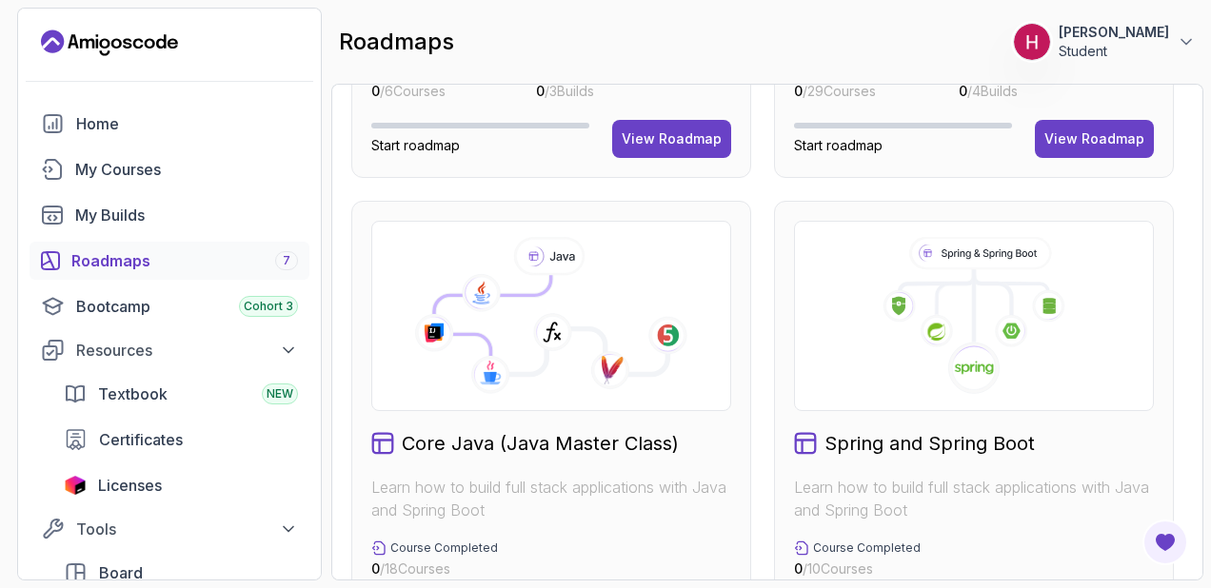
scroll to position [476, 0]
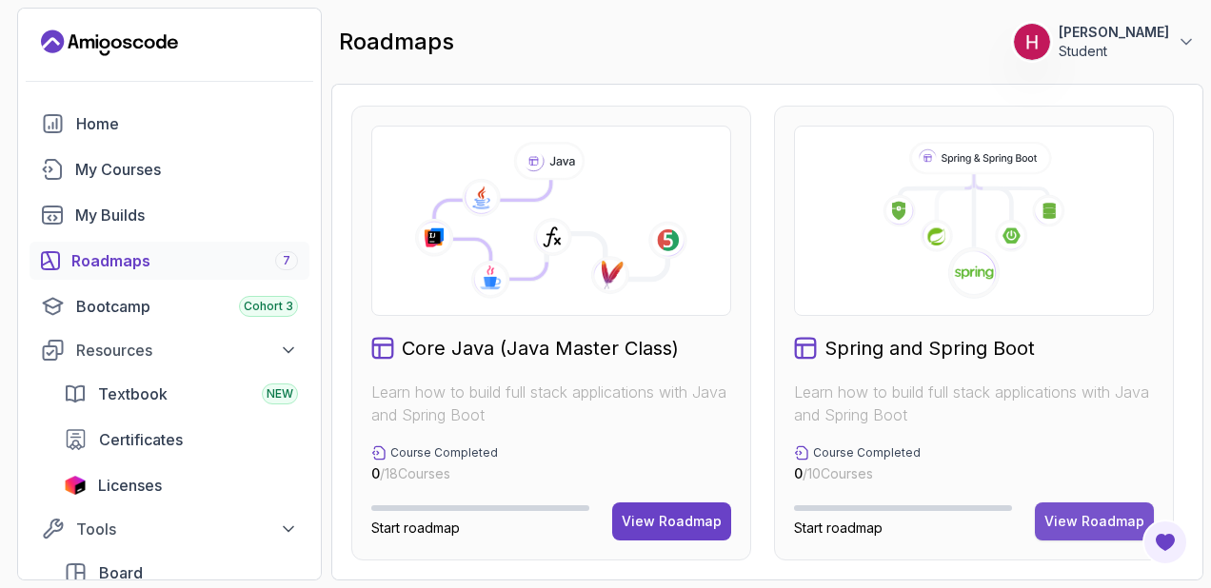
click at [1092, 518] on div "View Roadmap" at bounding box center [1094, 521] width 100 height 19
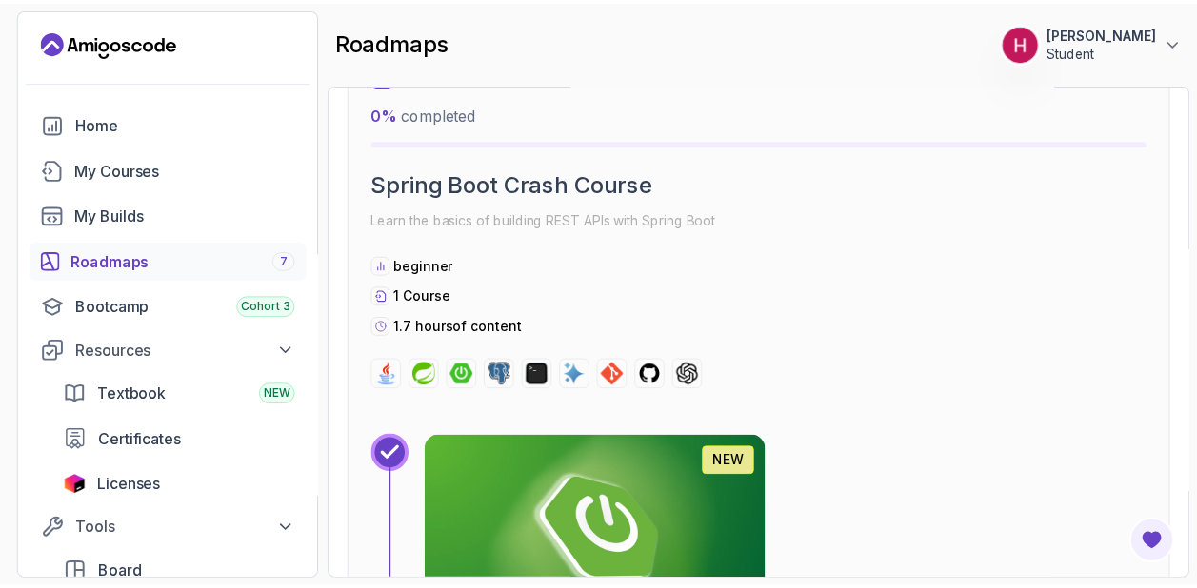
scroll to position [590, 0]
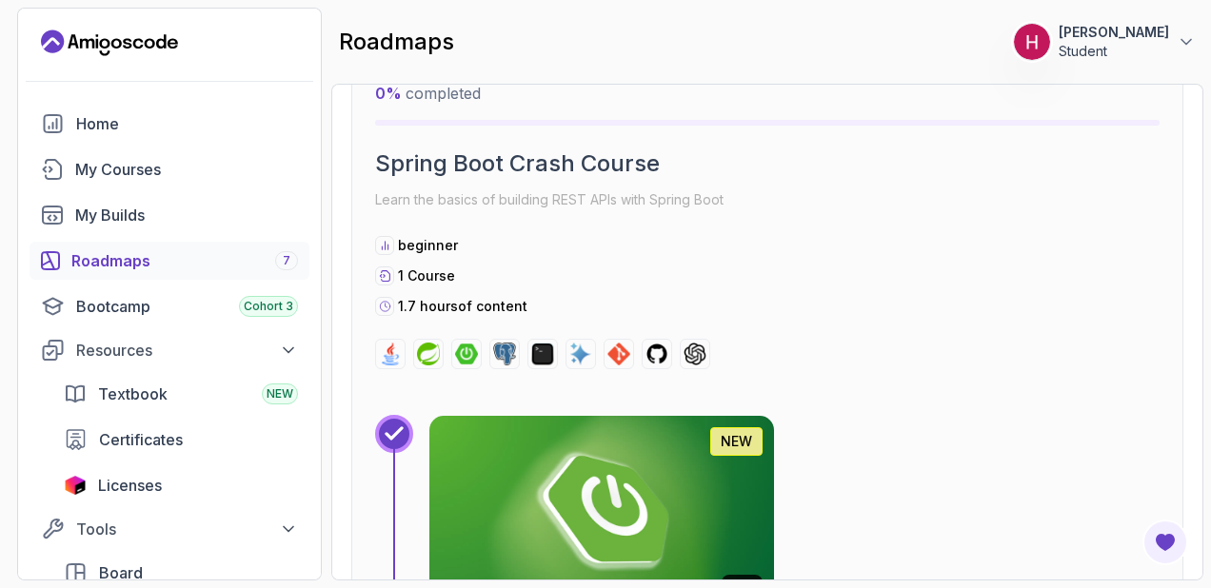
click at [585, 469] on img at bounding box center [602, 512] width 362 height 203
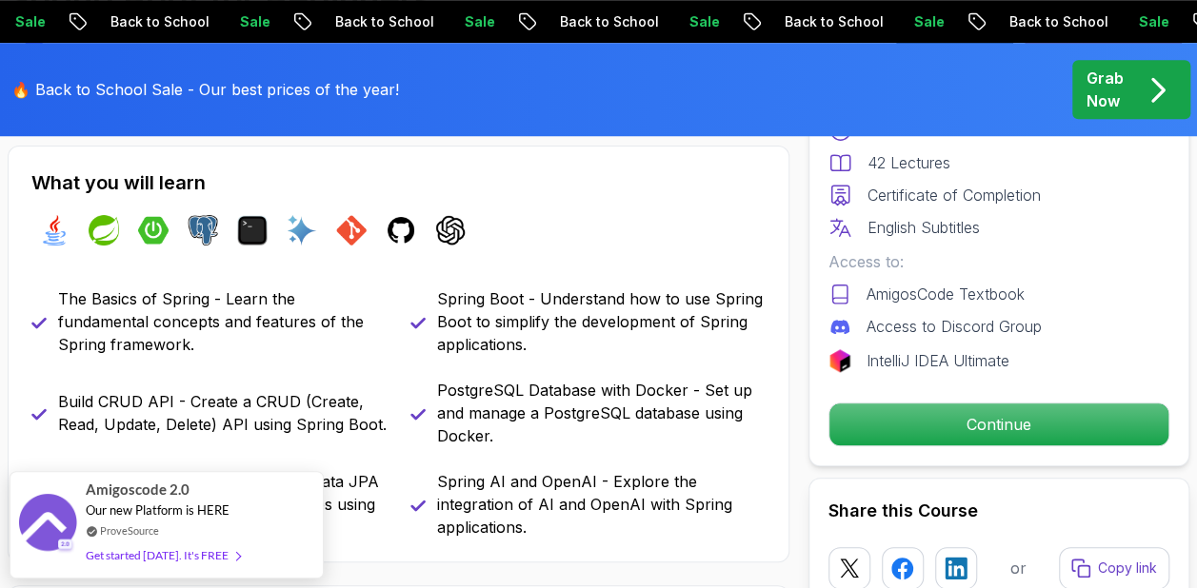
scroll to position [762, 0]
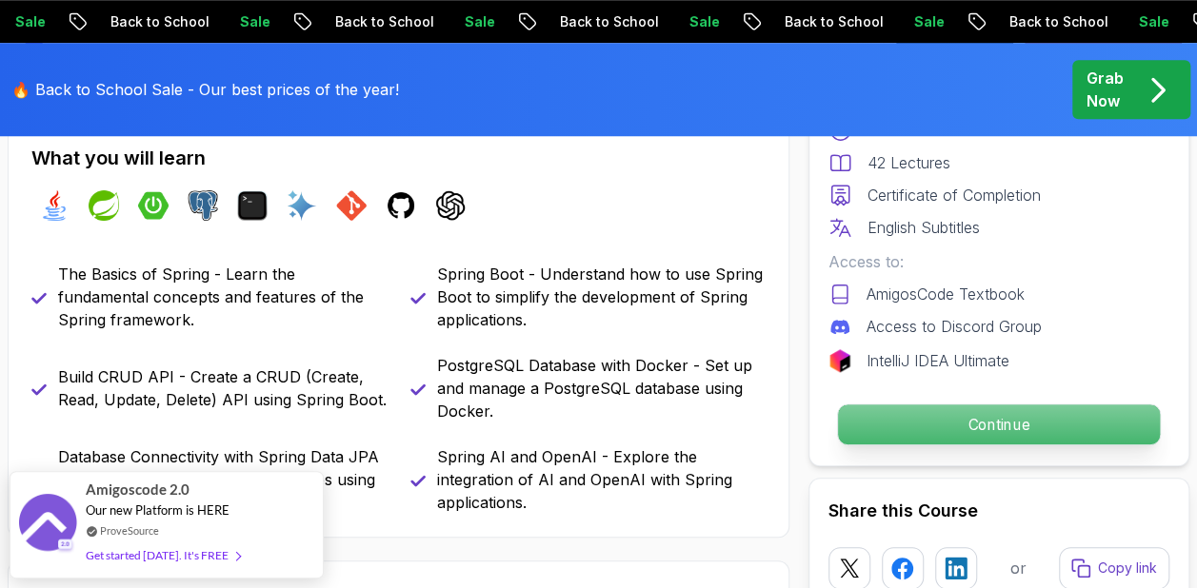
click at [877, 413] on p "Continue" at bounding box center [999, 425] width 322 height 40
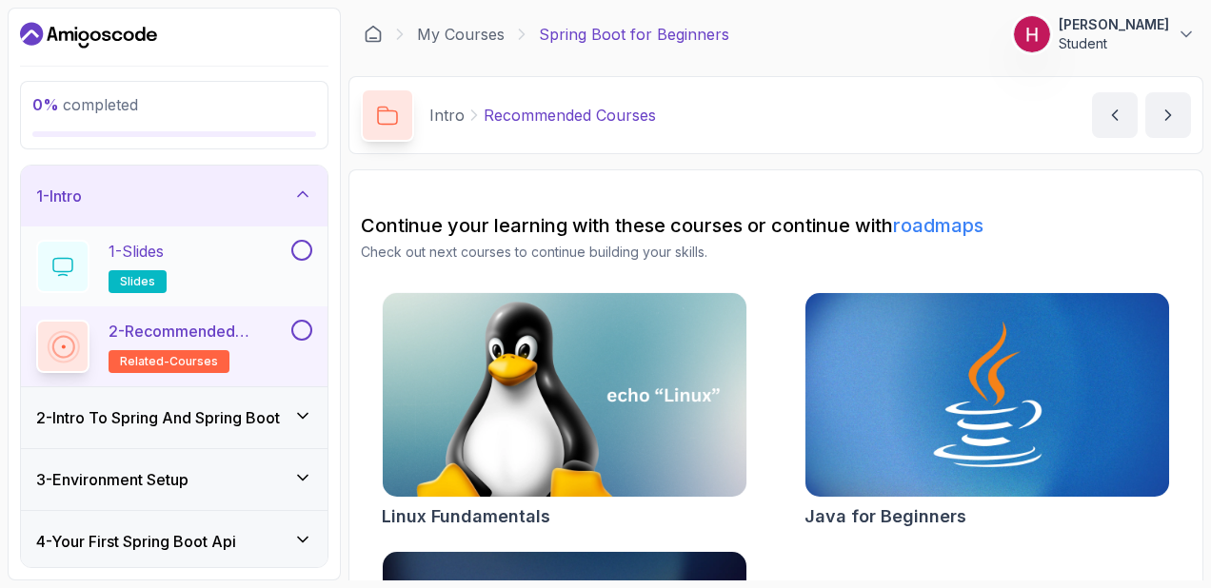
click at [229, 248] on div "1 - Slides slides" at bounding box center [161, 266] width 251 height 53
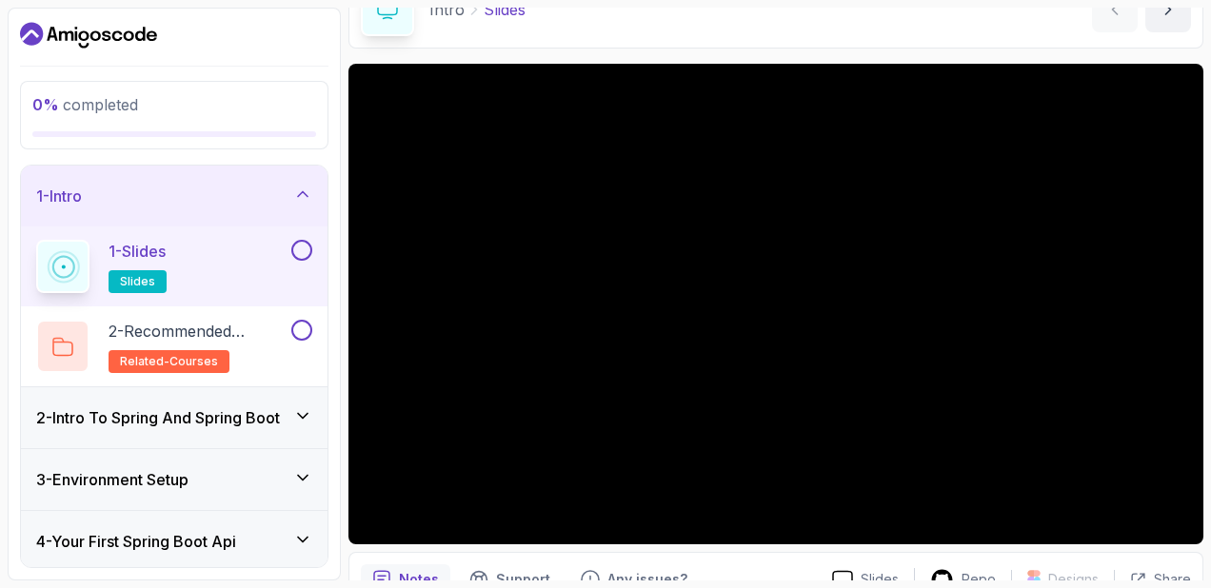
scroll to position [105, 0]
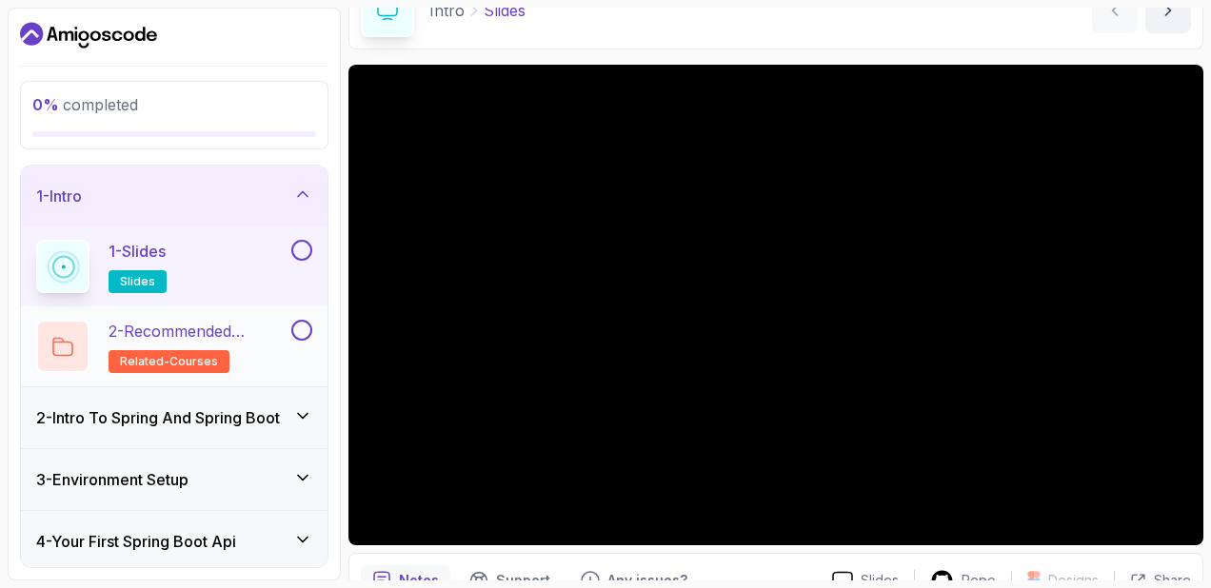
click at [248, 328] on p "2 - Recommended Courses" at bounding box center [198, 331] width 179 height 23
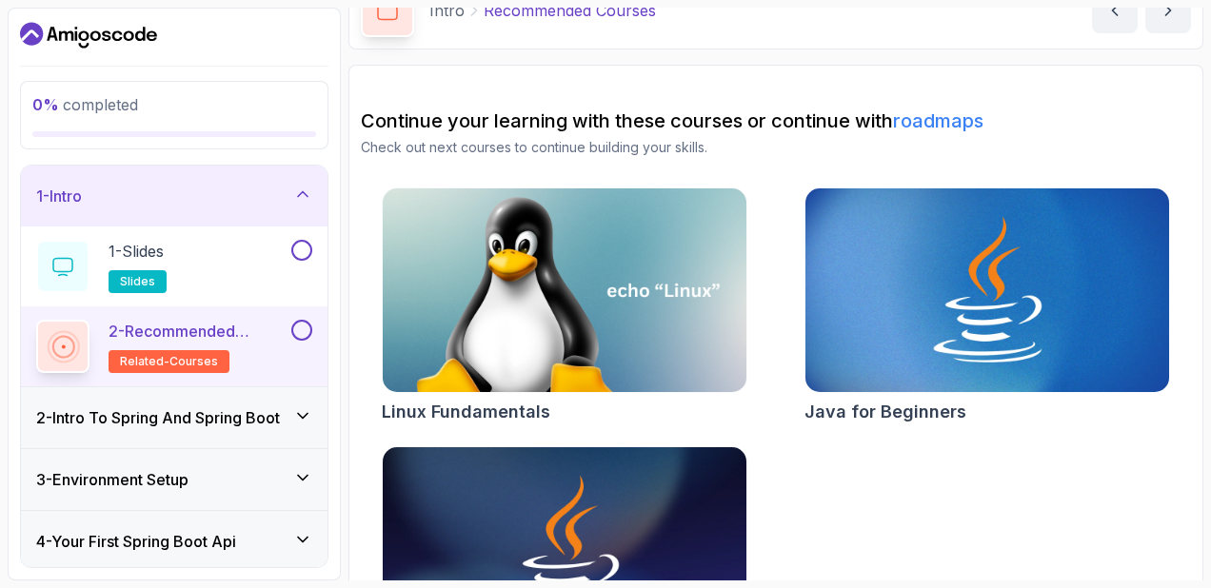
click at [67, 191] on h3 "1 - Intro" at bounding box center [59, 196] width 46 height 23
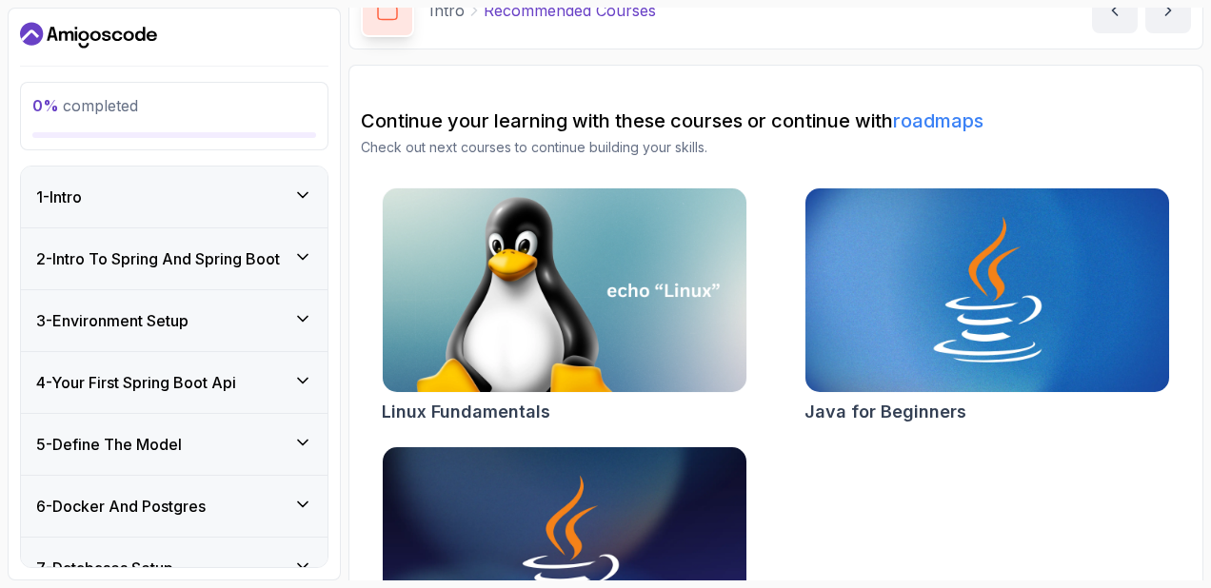
click at [179, 250] on h3 "2 - Intro To Spring And Spring Boot" at bounding box center [158, 259] width 244 height 23
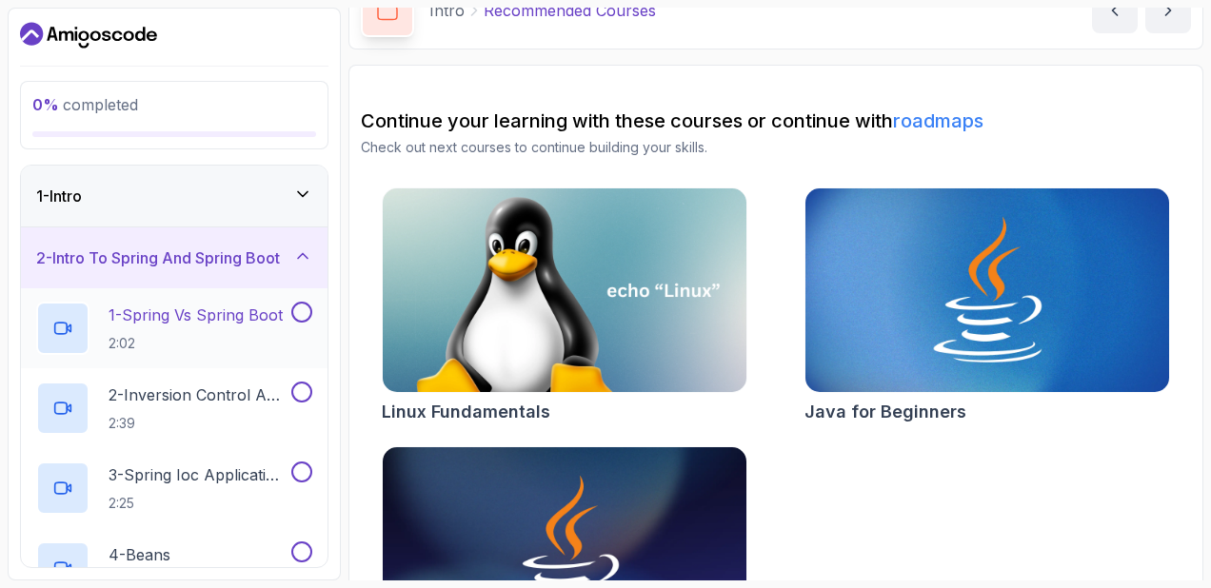
click at [228, 312] on p "1 - Spring Vs Spring Boot" at bounding box center [196, 315] width 174 height 23
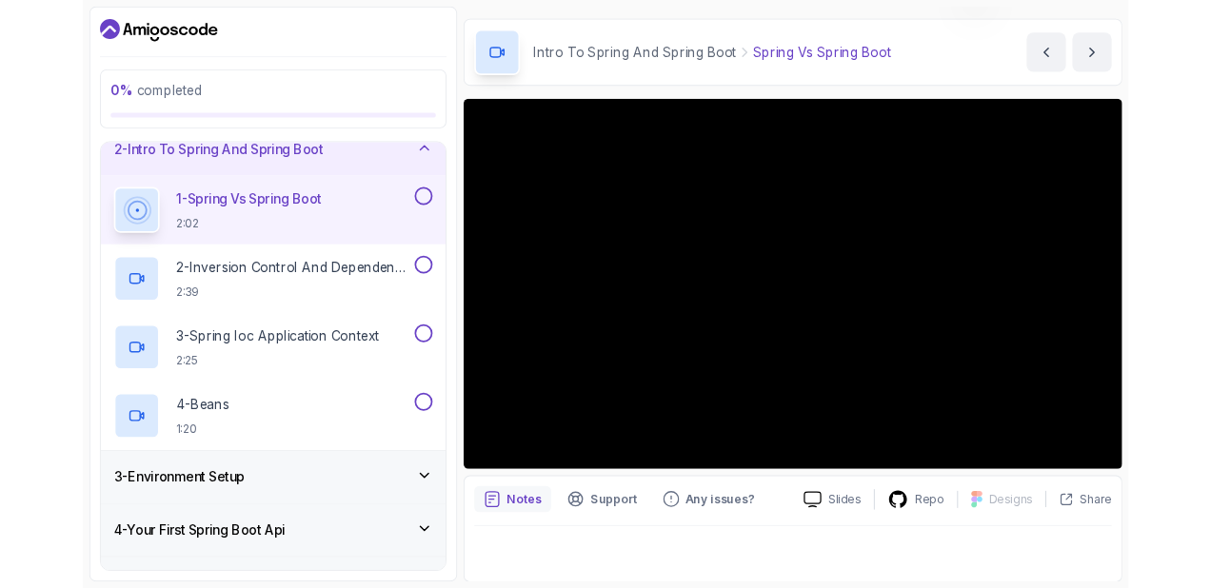
scroll to position [200, 0]
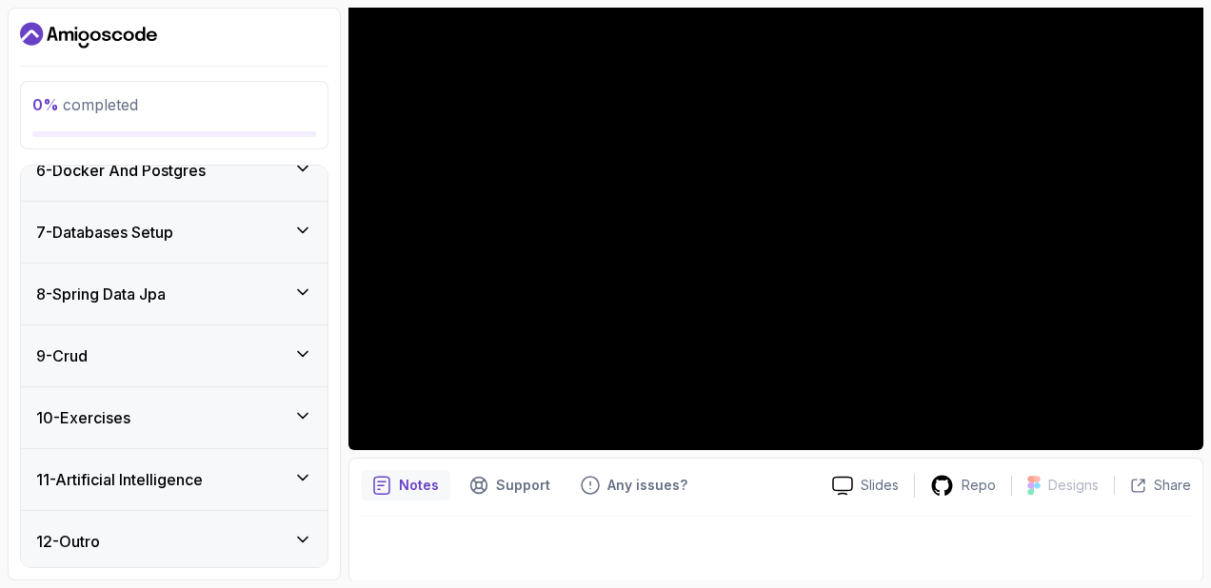
click at [120, 416] on h3 "10 - Exercises" at bounding box center [83, 418] width 94 height 23
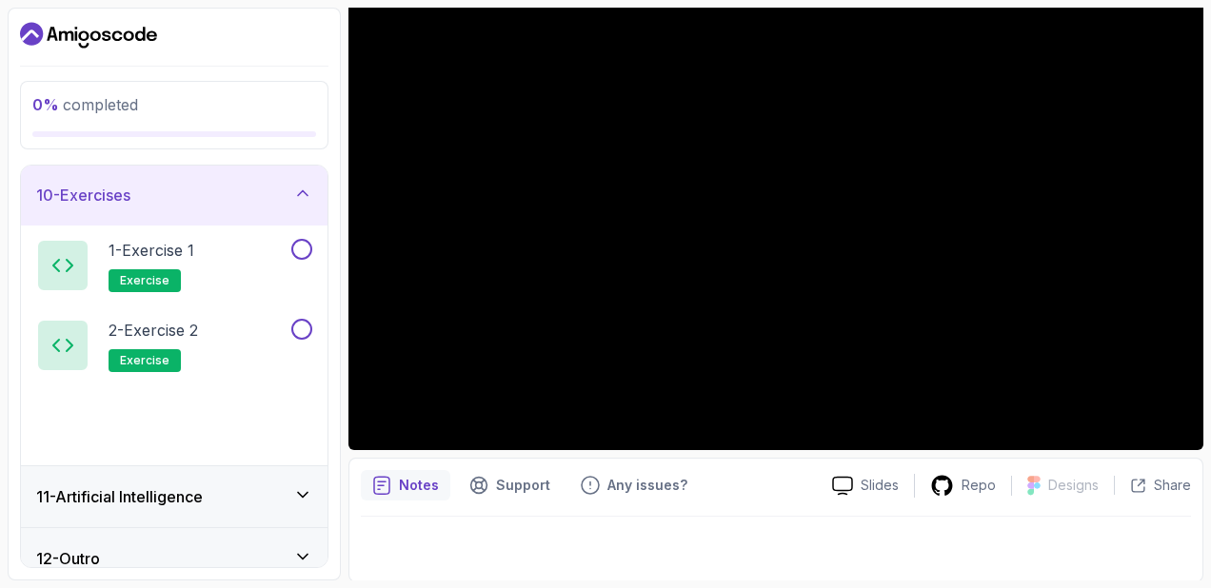
scroll to position [575, 0]
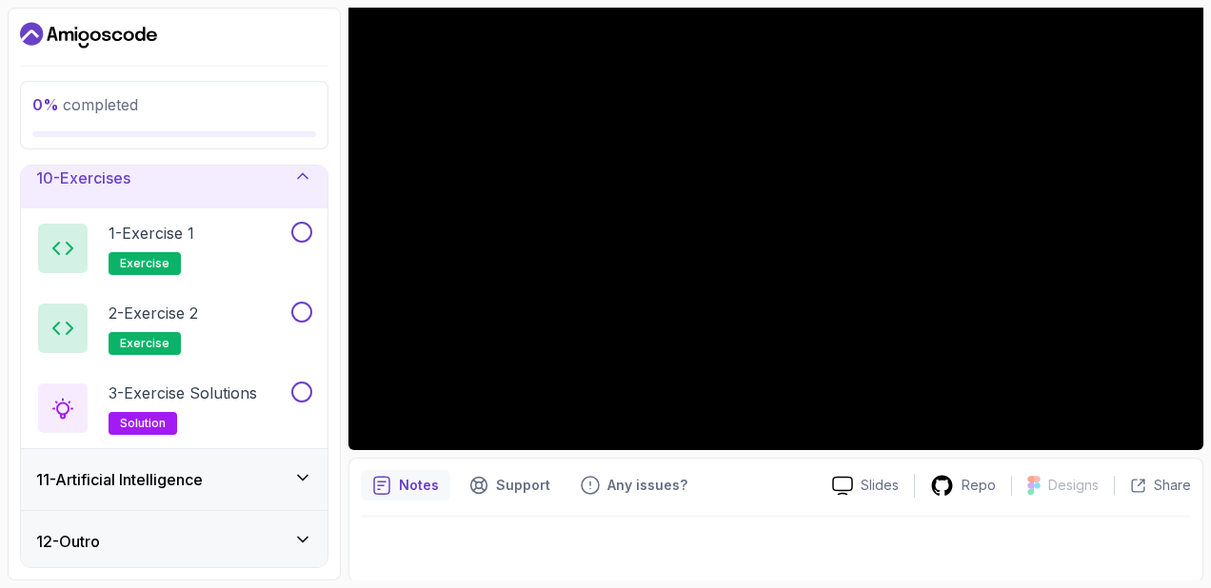
click at [160, 470] on h3 "11 - Artificial Intelligence" at bounding box center [119, 479] width 167 height 23
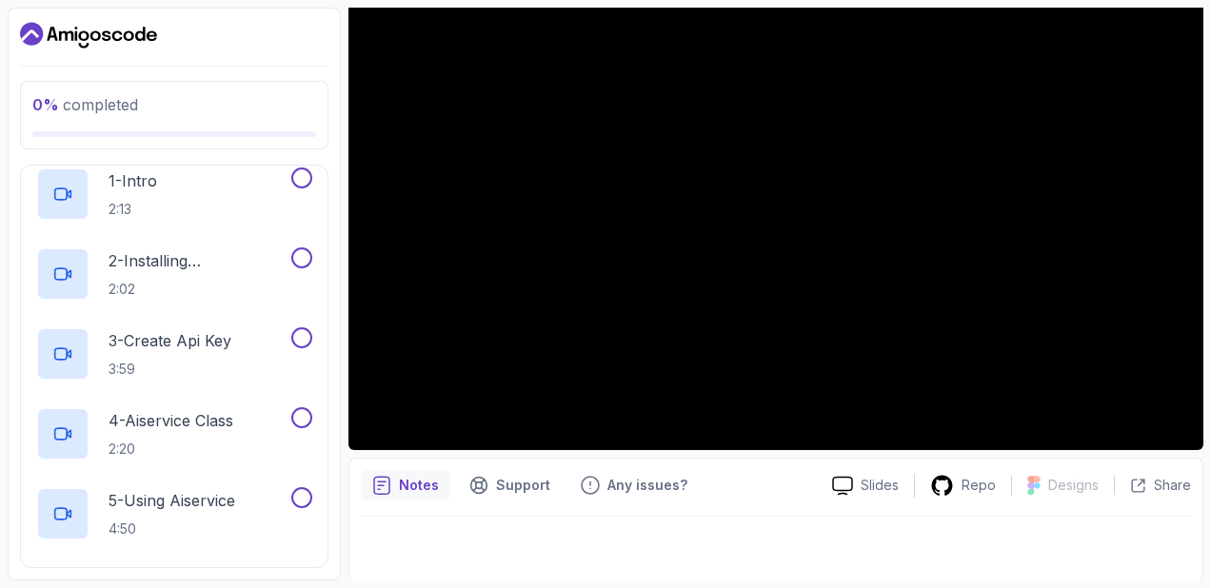
scroll to position [894, 0]
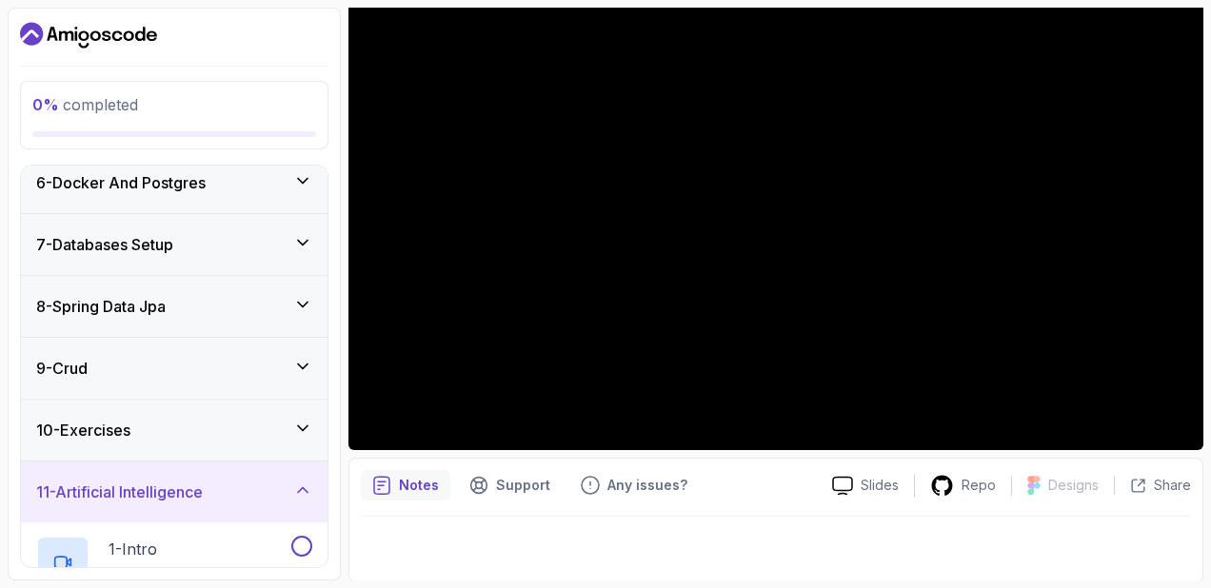
click at [178, 488] on h3 "11 - Artificial Intelligence" at bounding box center [119, 492] width 167 height 23
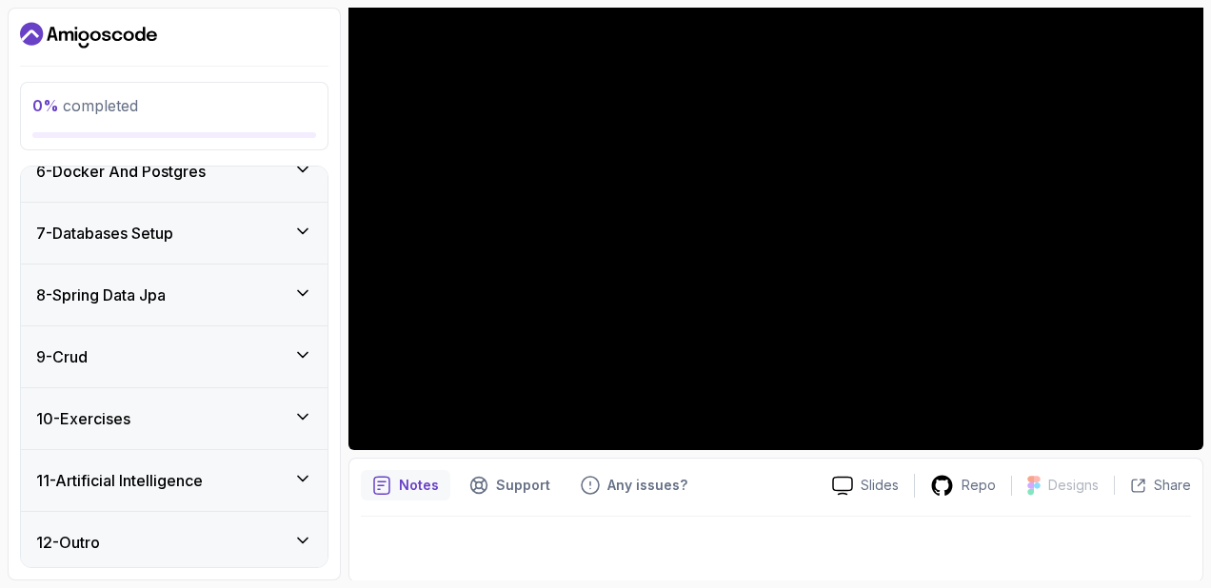
click at [149, 535] on div "12 - Outro" at bounding box center [174, 542] width 276 height 23
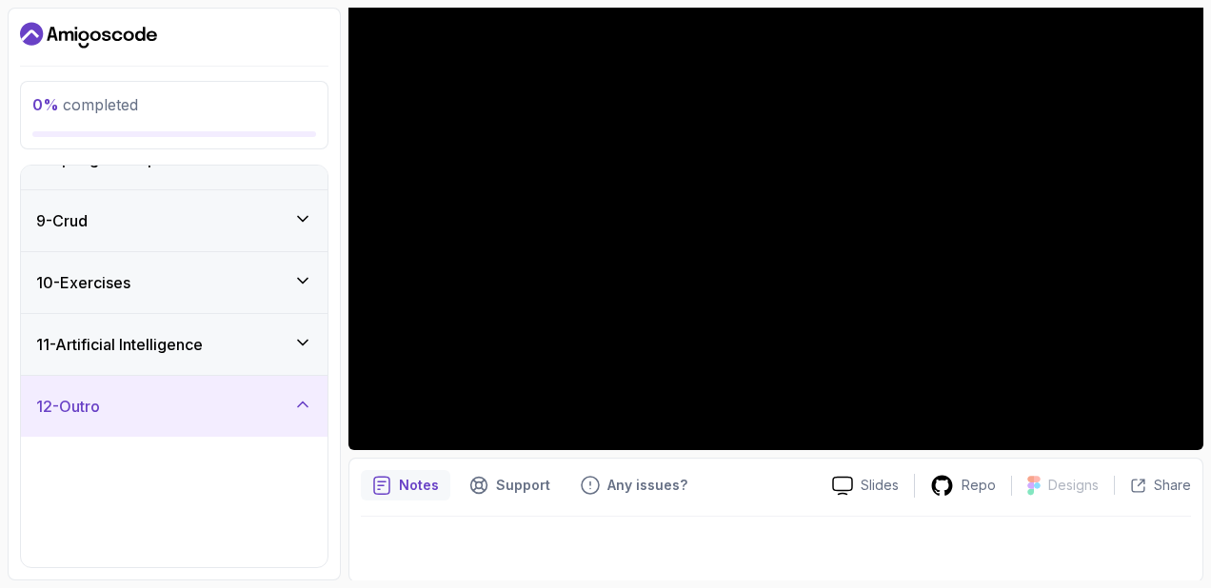
scroll to position [495, 0]
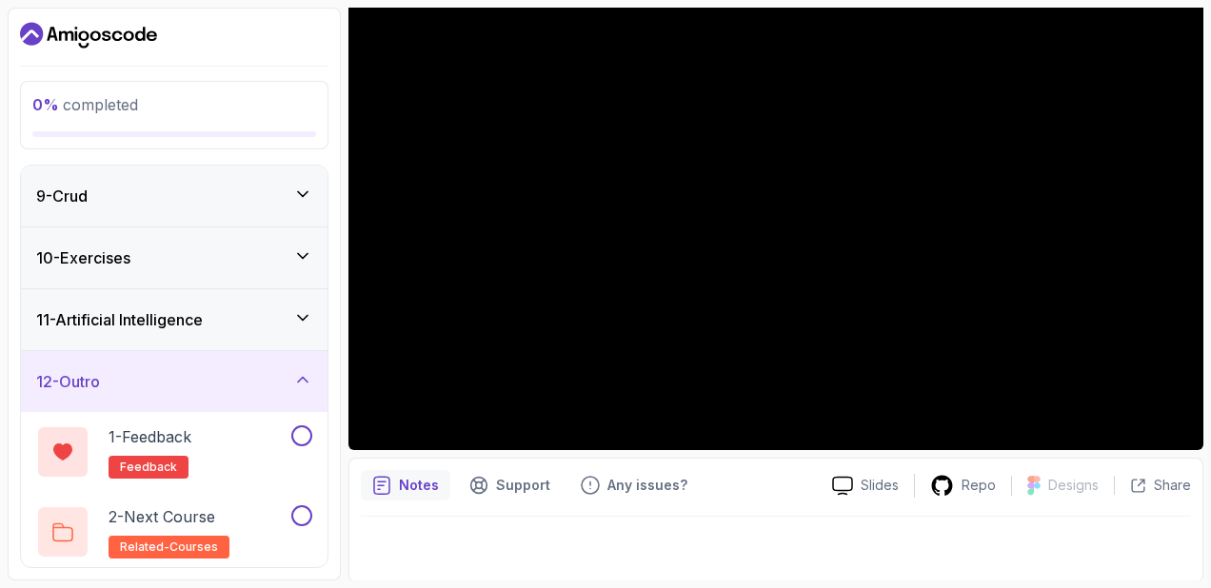
click at [180, 379] on div "12 - Outro" at bounding box center [174, 381] width 276 height 23
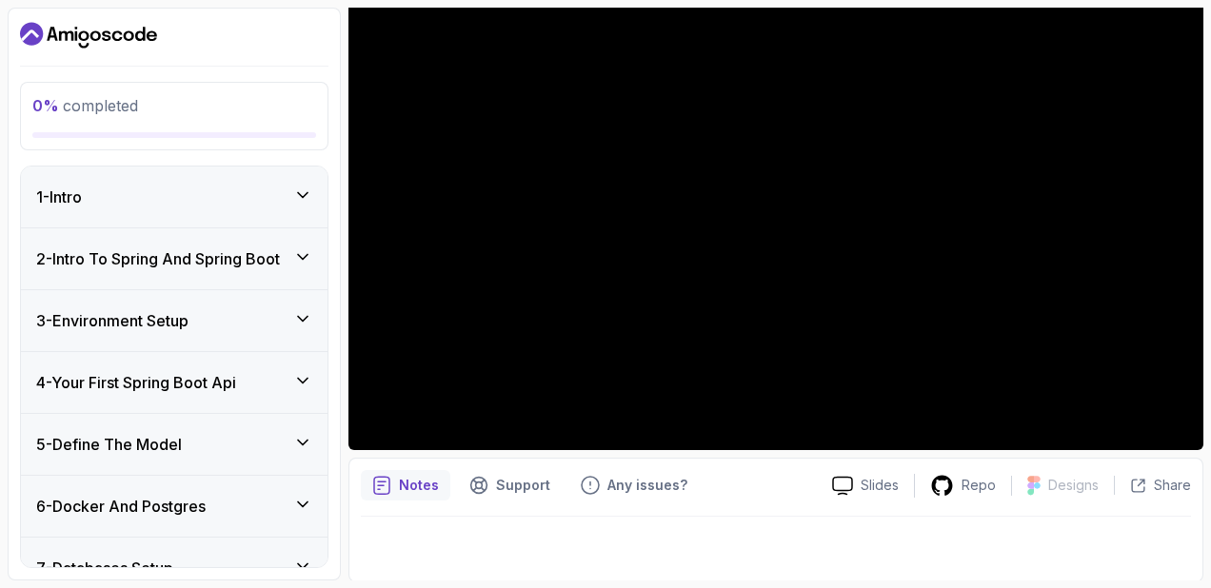
scroll to position [0, 0]
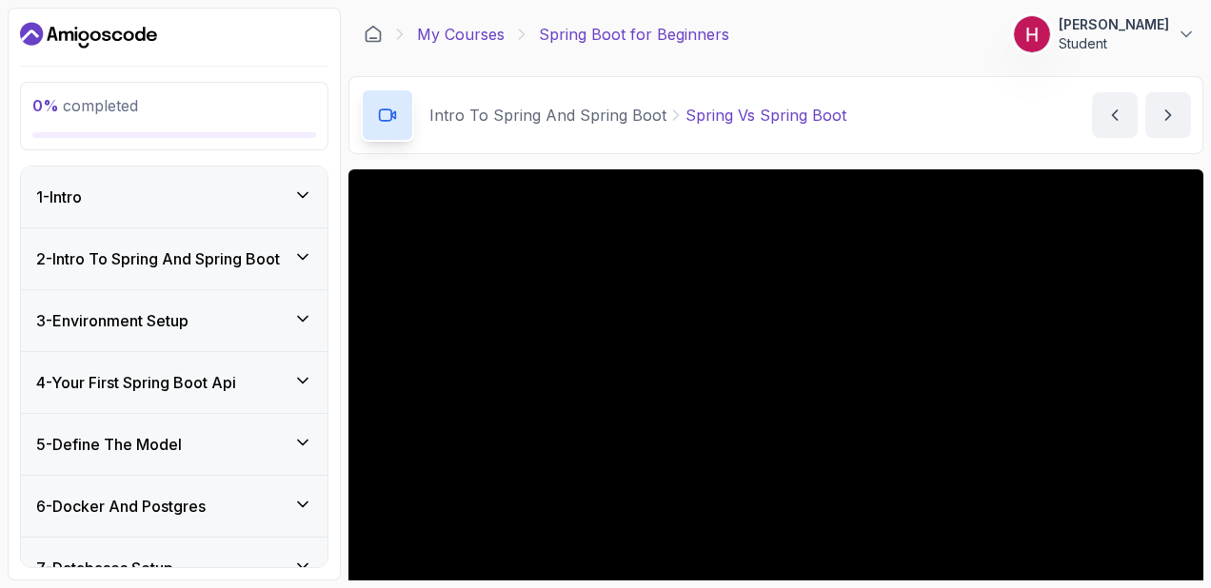
click at [470, 44] on link "My Courses" at bounding box center [461, 34] width 88 height 23
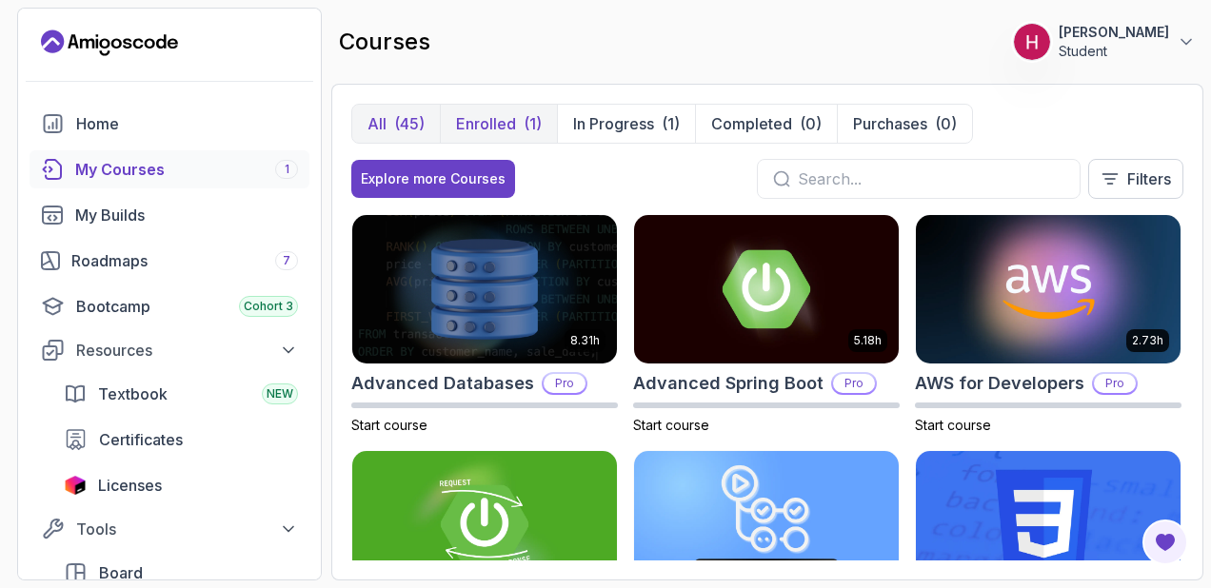
click at [482, 120] on p "Enrolled" at bounding box center [486, 123] width 60 height 23
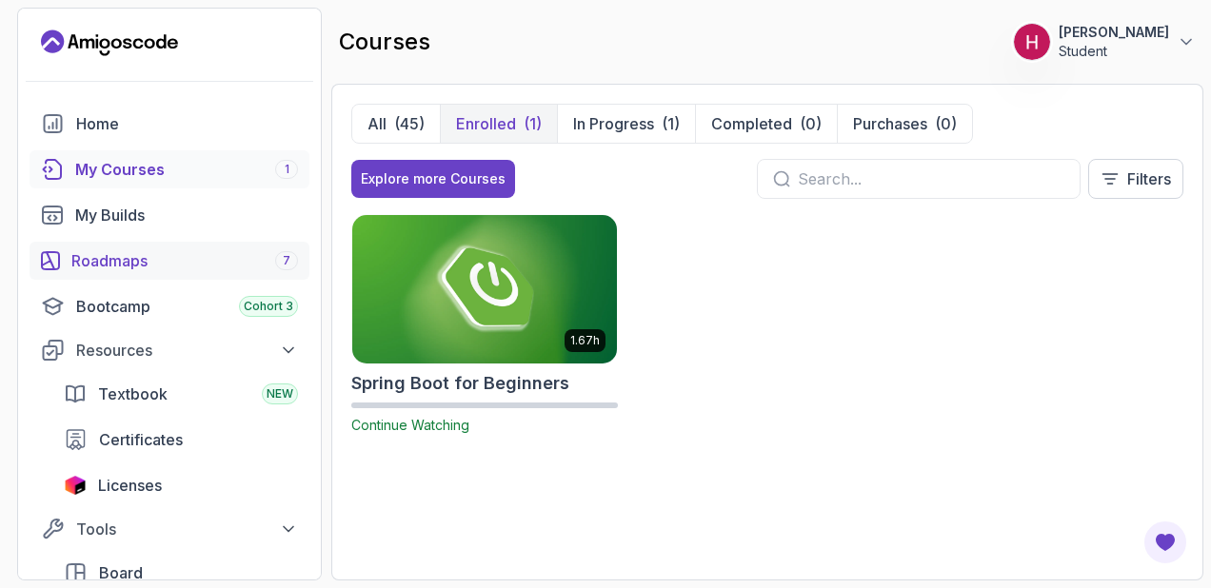
click at [135, 267] on div "Roadmaps 7" at bounding box center [184, 260] width 227 height 23
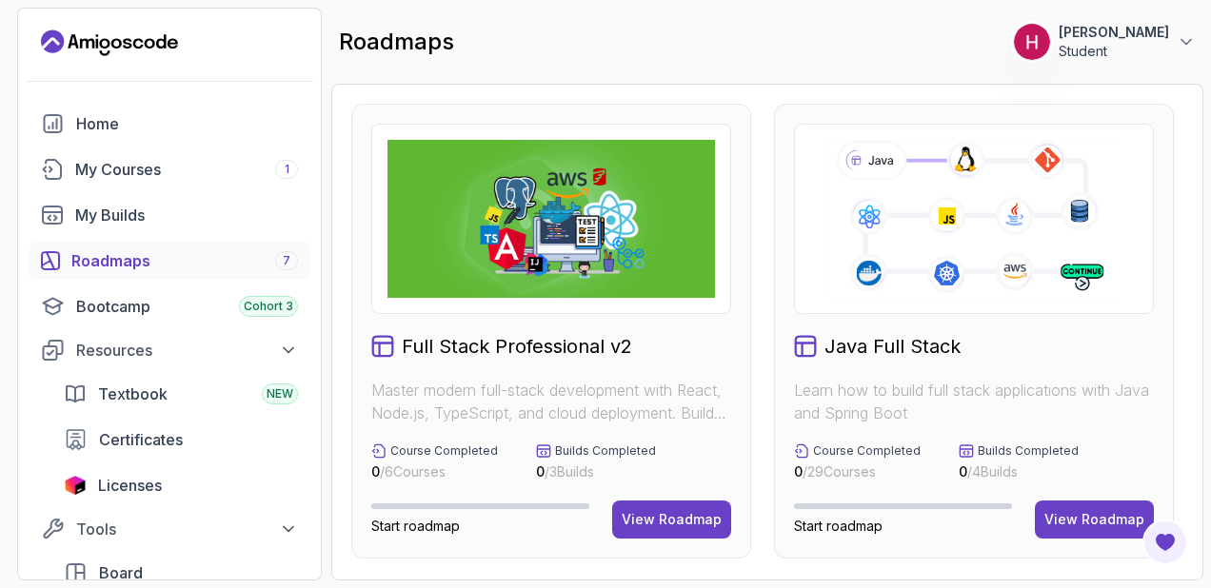
scroll to position [476, 0]
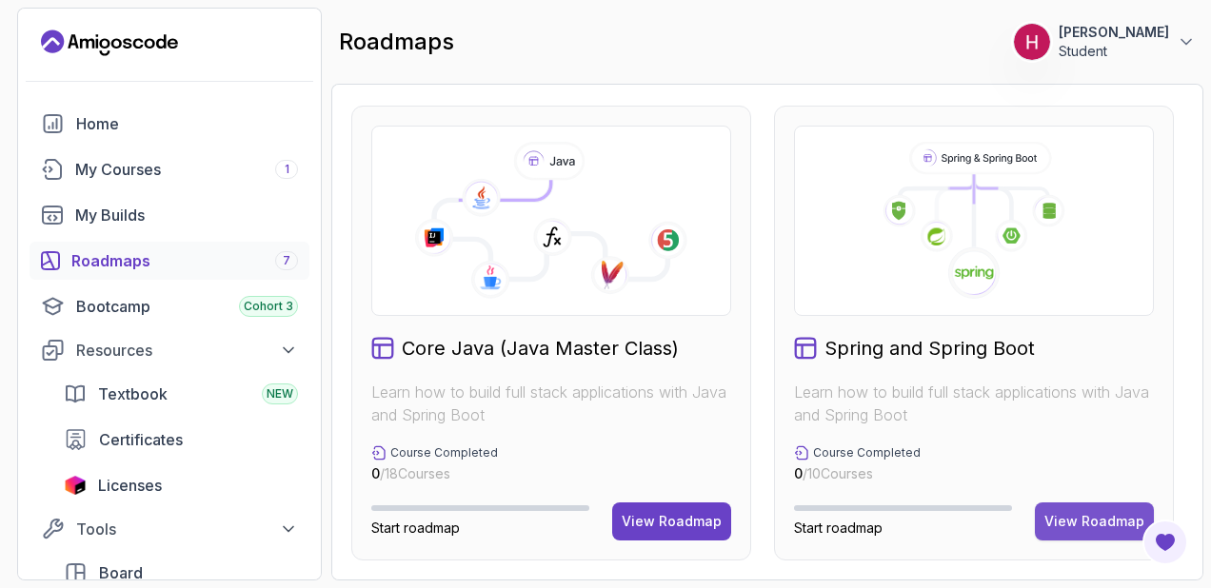
click at [1085, 510] on button "View Roadmap" at bounding box center [1094, 522] width 119 height 38
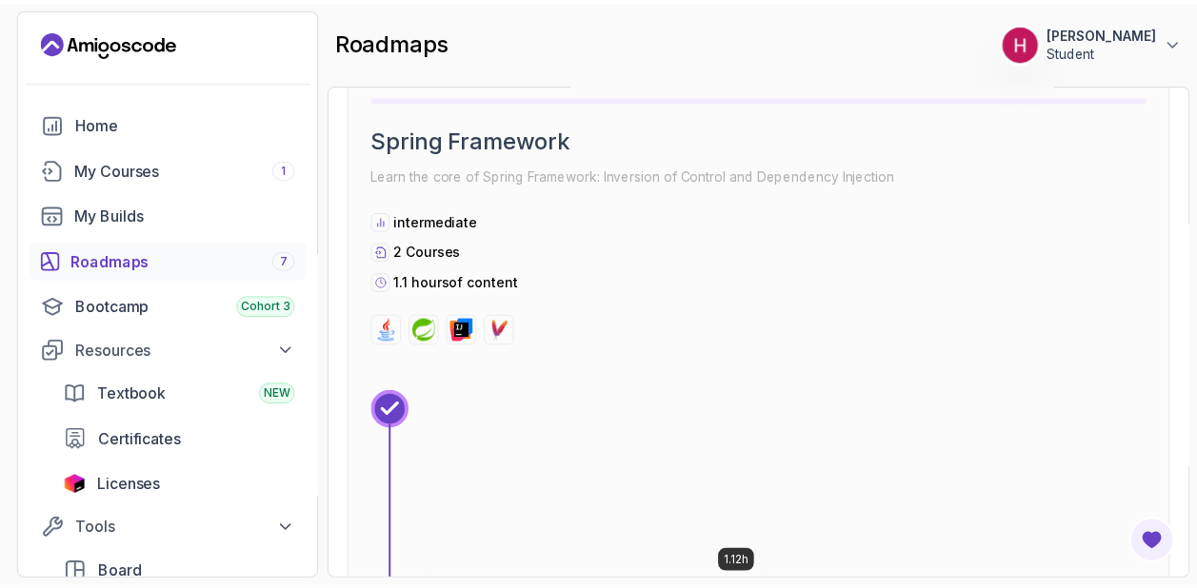
scroll to position [1352, 0]
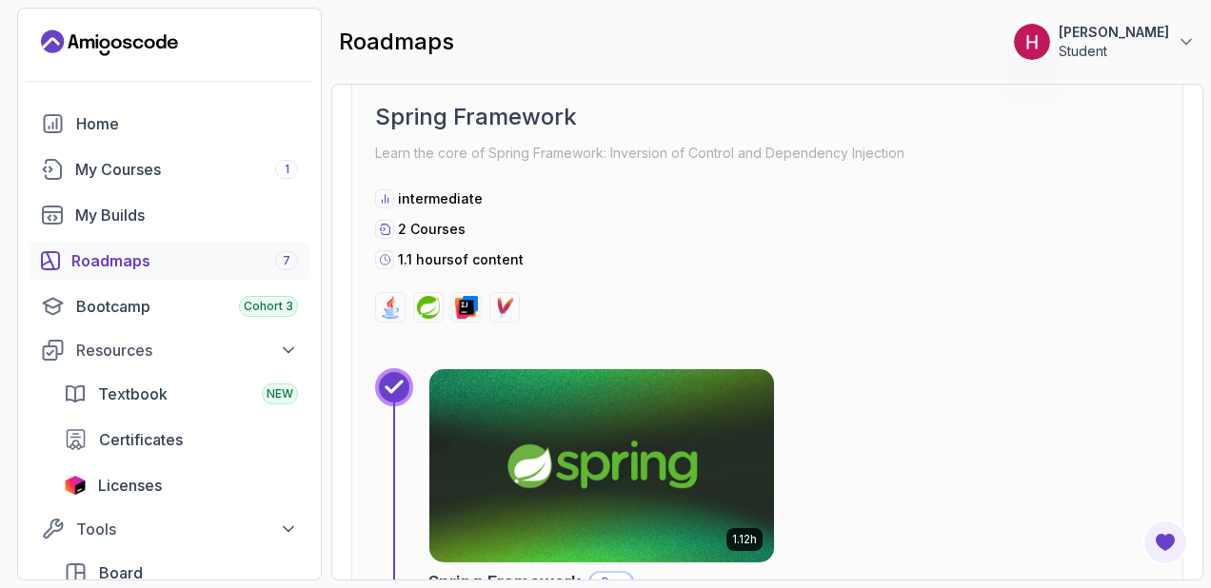
click at [594, 470] on img at bounding box center [602, 466] width 362 height 203
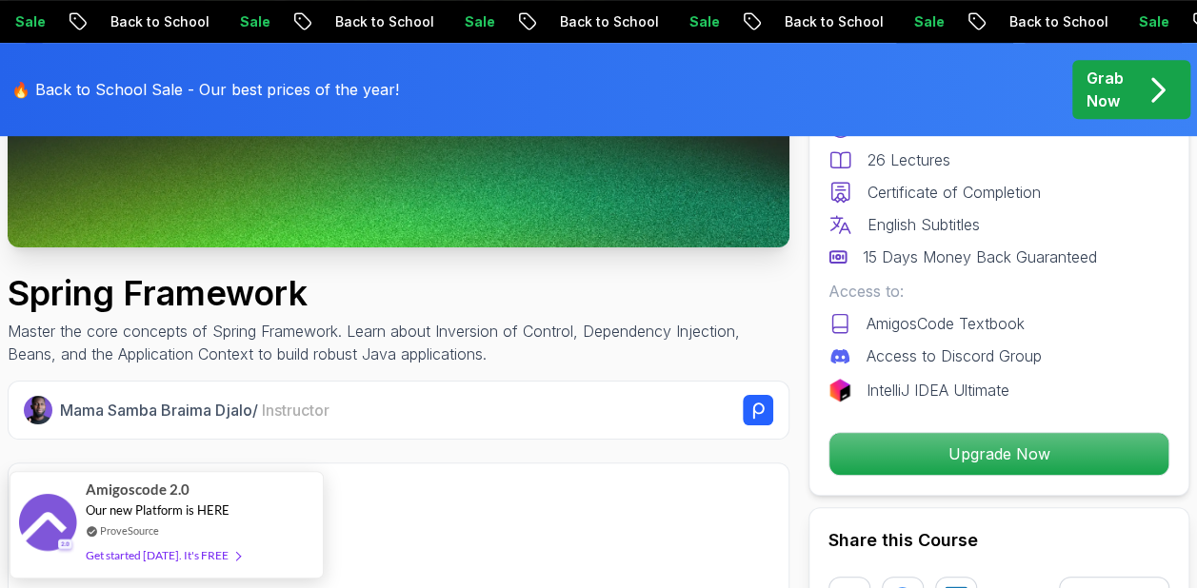
scroll to position [381, 0]
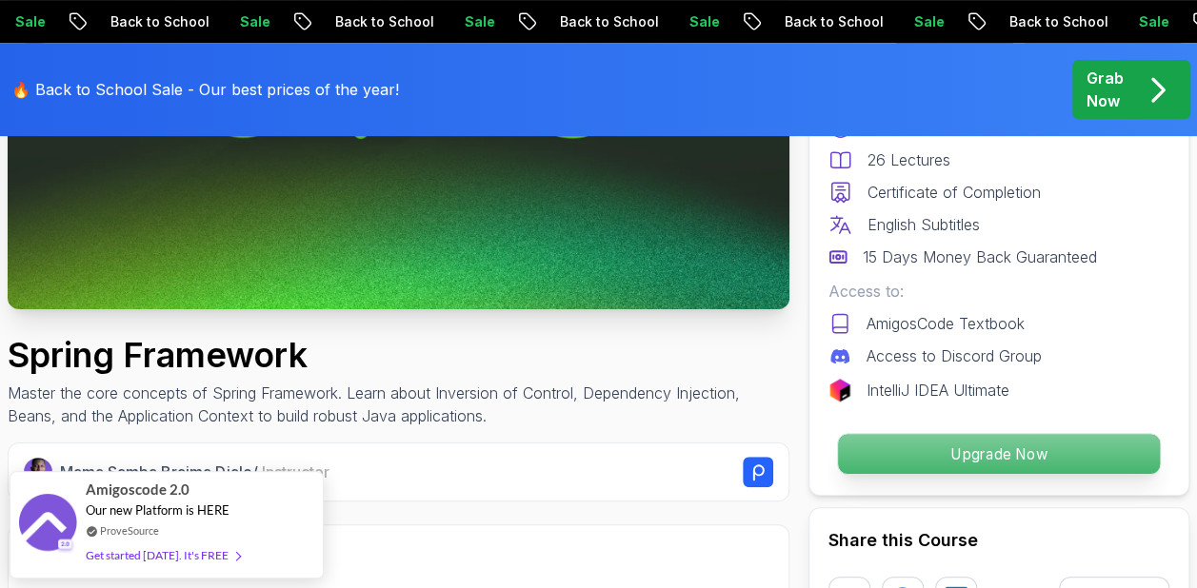
click at [1002, 449] on p "Upgrade Now" at bounding box center [999, 454] width 322 height 40
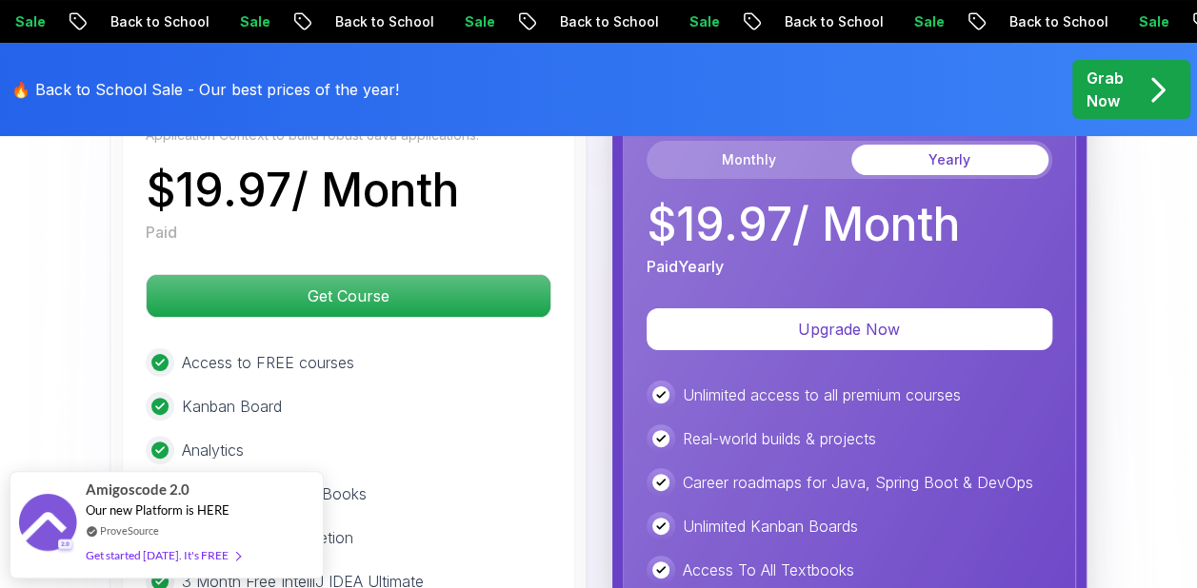
scroll to position [3548, 0]
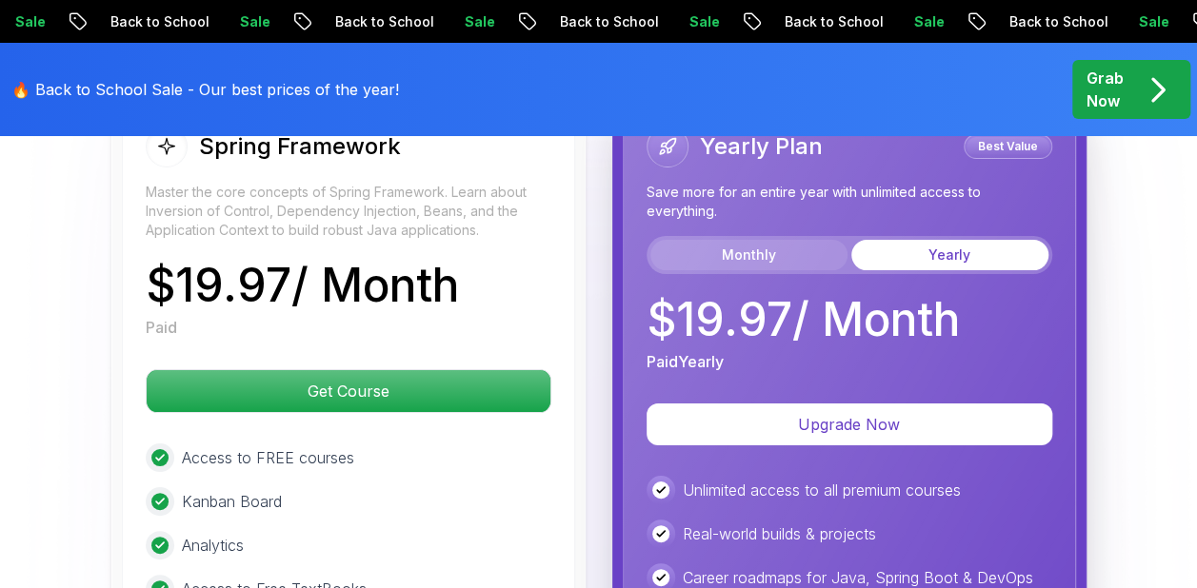
click at [768, 249] on button "Monthly" at bounding box center [748, 255] width 197 height 30
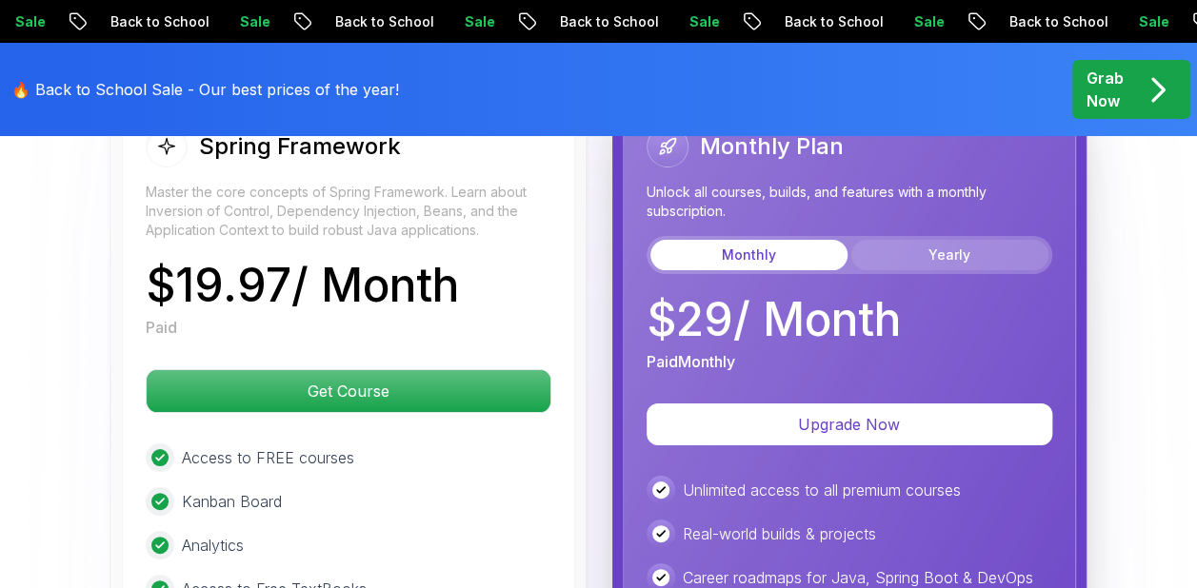
click at [930, 246] on button "Yearly" at bounding box center [949, 255] width 197 height 30
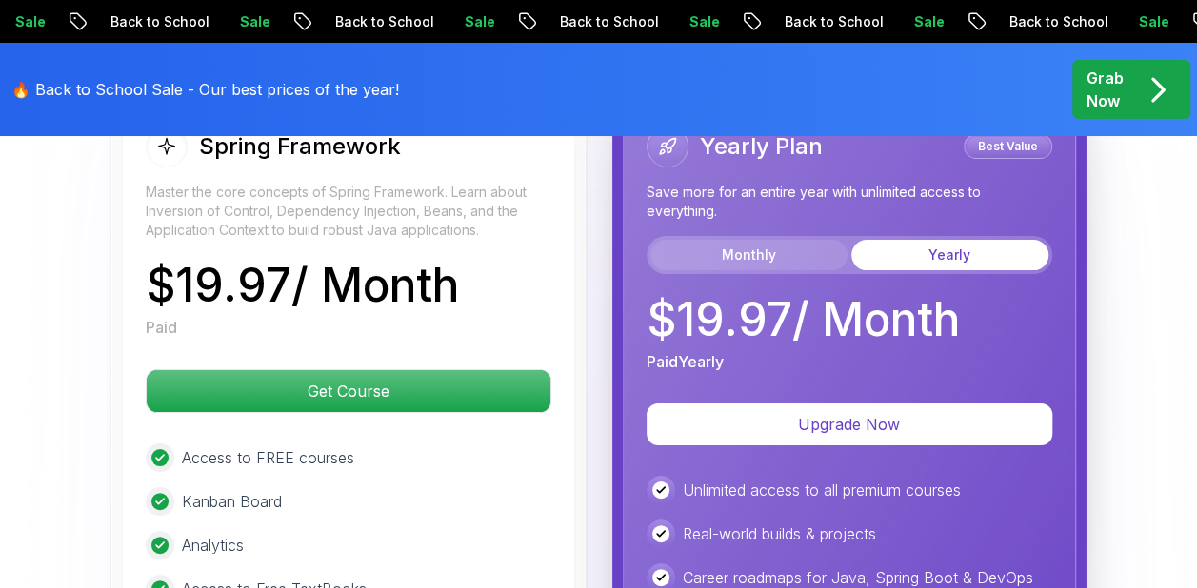
click at [755, 247] on button "Monthly" at bounding box center [748, 255] width 197 height 30
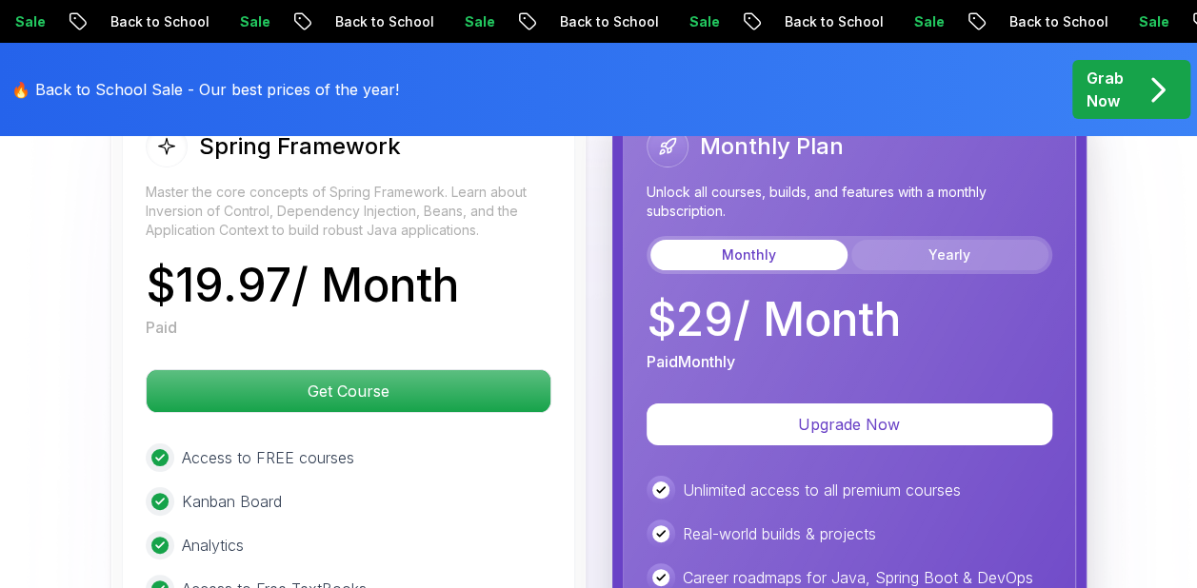
click at [952, 250] on button "Yearly" at bounding box center [949, 255] width 197 height 30
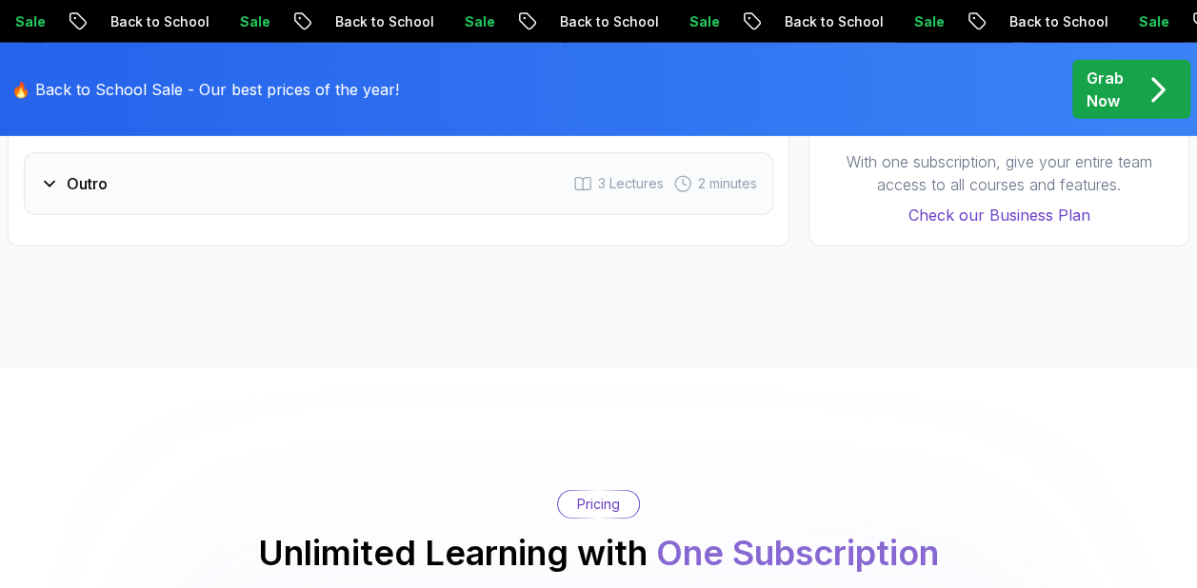
scroll to position [2977, 0]
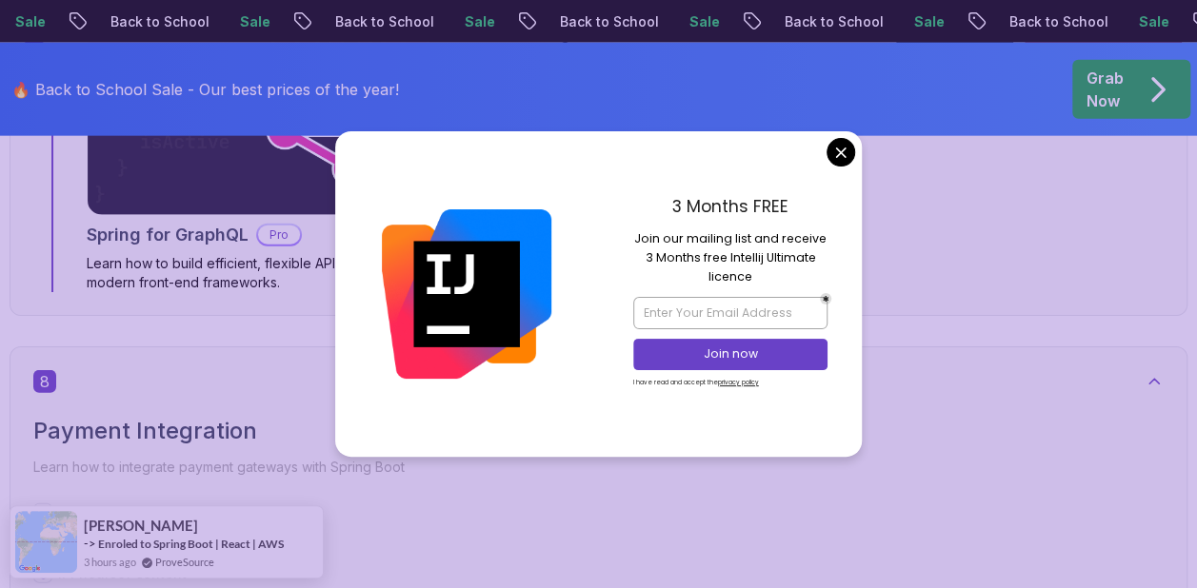
scroll to position [5903, 0]
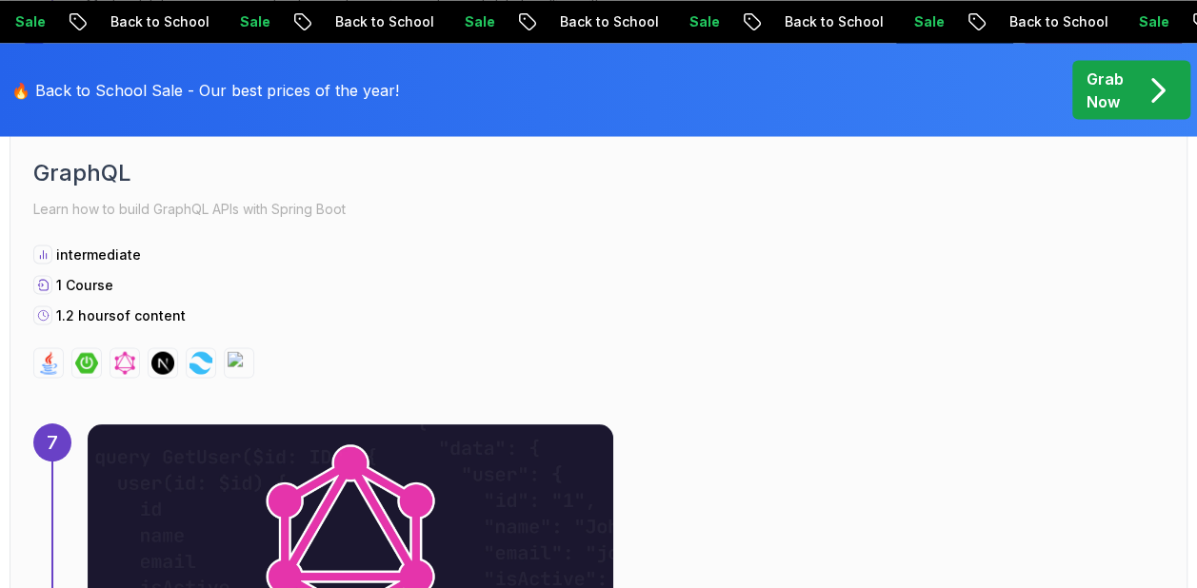
scroll to position [5332, 0]
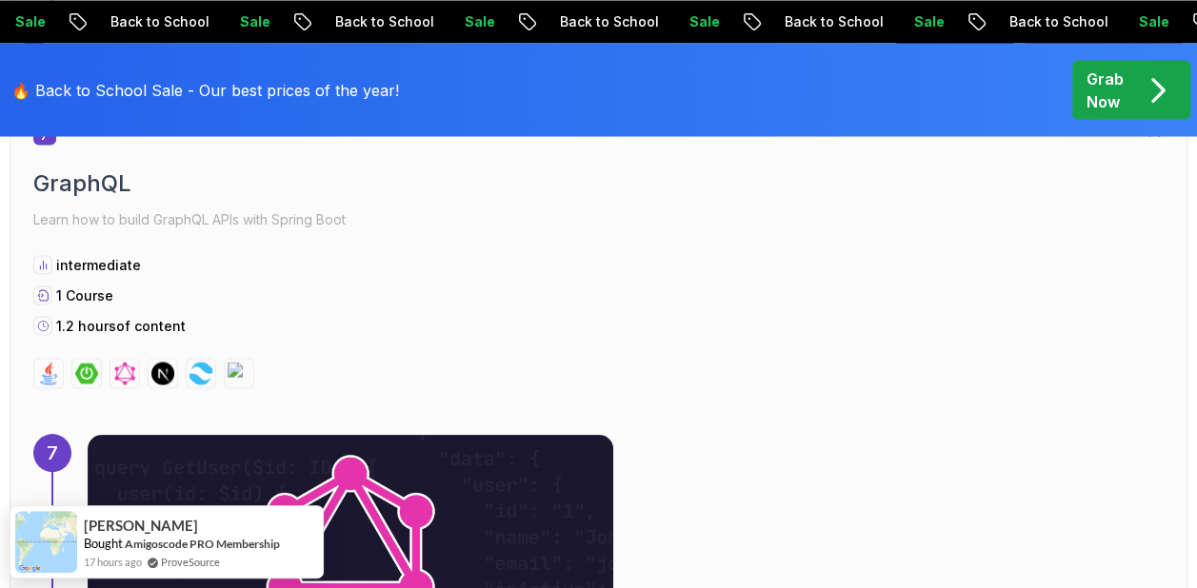
click at [1131, 93] on div "Grab Now" at bounding box center [1130, 90] width 89 height 46
